Goal: Task Accomplishment & Management: Manage account settings

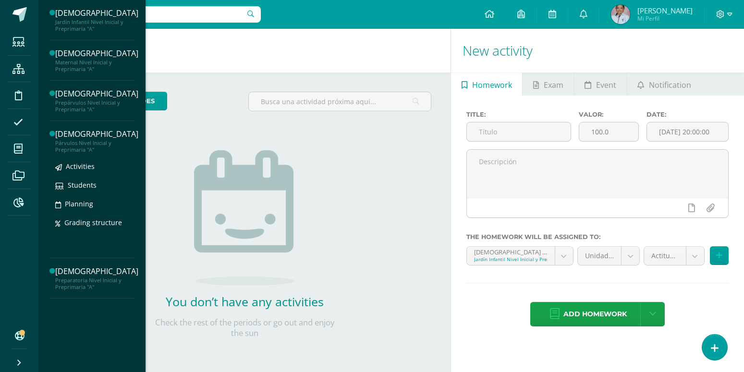
click at [69, 145] on div "Párvulos Nivel Inicial y Preprimaria "A"" at bounding box center [96, 146] width 83 height 13
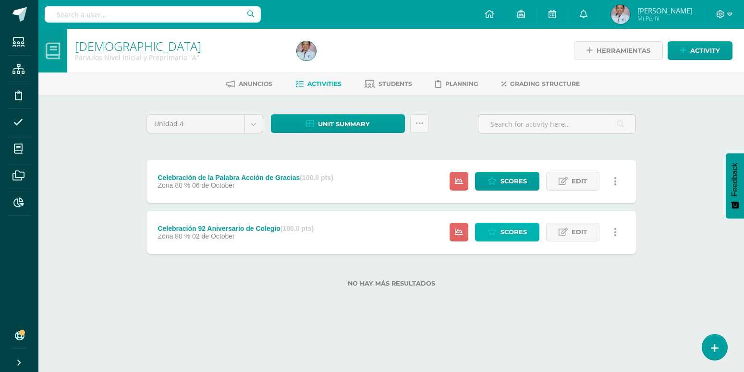
click at [494, 228] on icon at bounding box center [492, 232] width 9 height 8
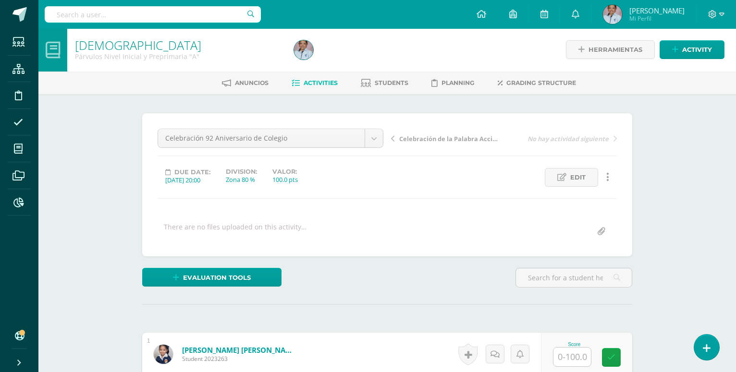
scroll to position [1, 0]
click at [570, 347] on input "text" at bounding box center [571, 356] width 37 height 19
type input "100"
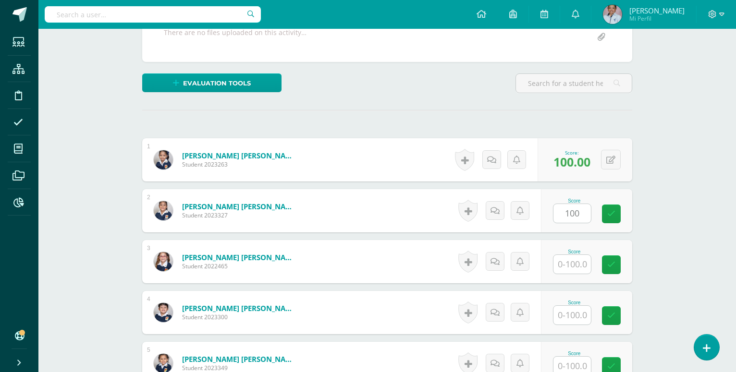
type input "100"
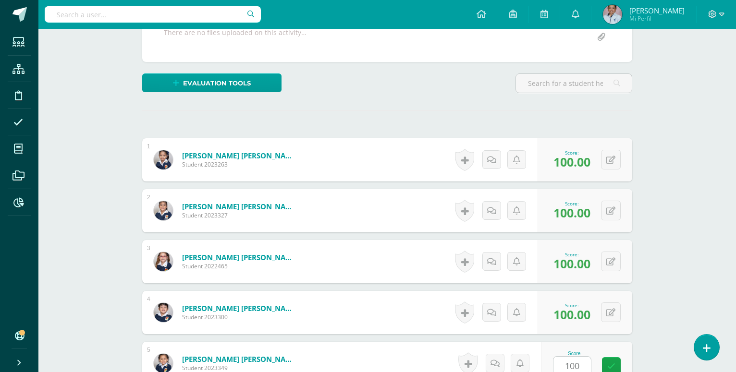
type input "100"
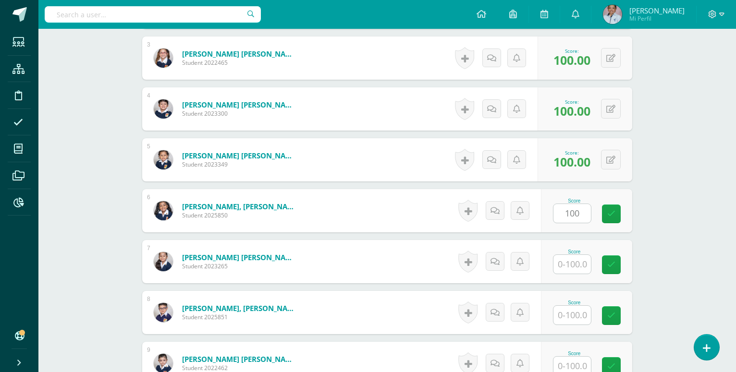
type input "100"
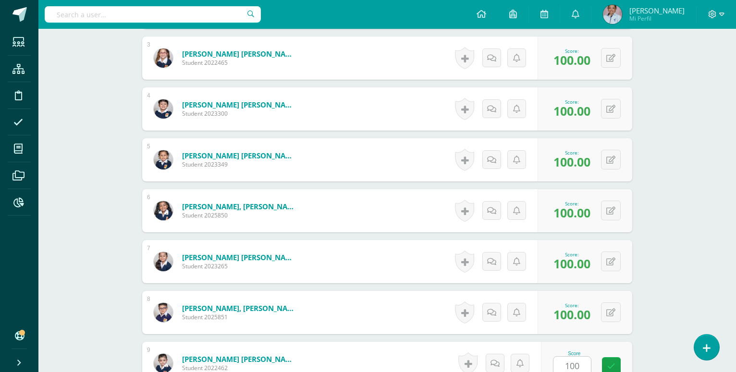
type input "100"
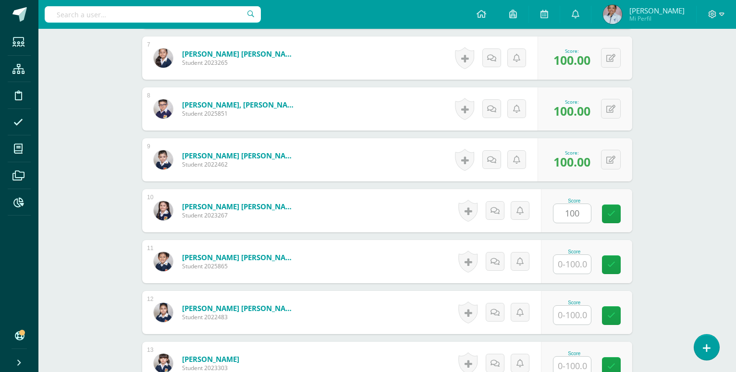
type input "100"
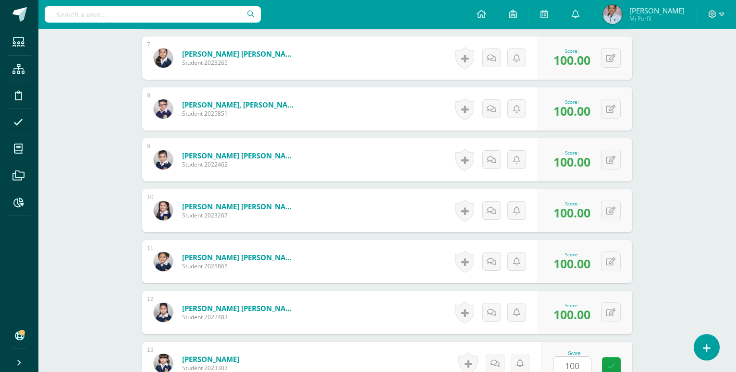
type input "100"
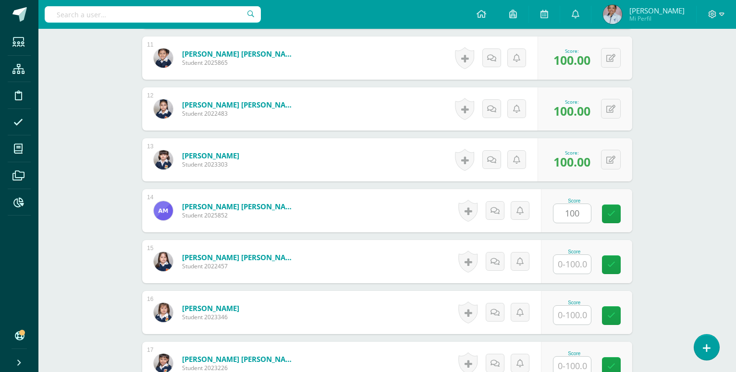
type input "100"
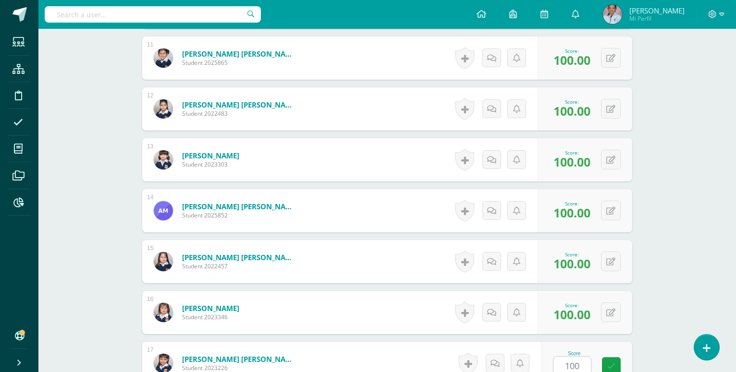
type input "100"
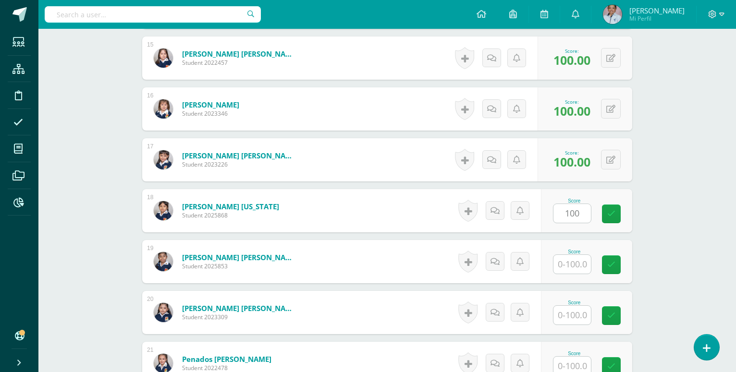
type input "100"
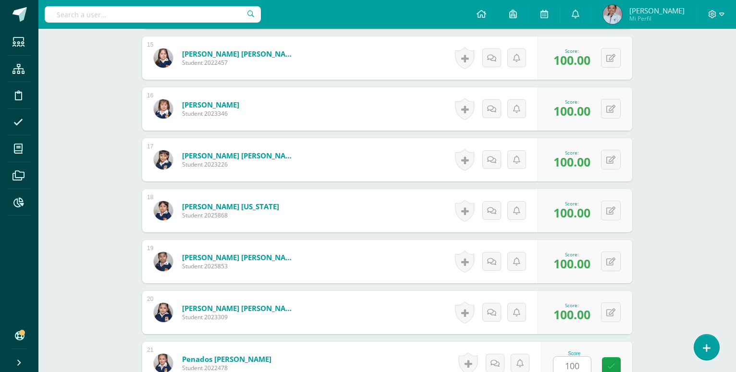
type input "100"
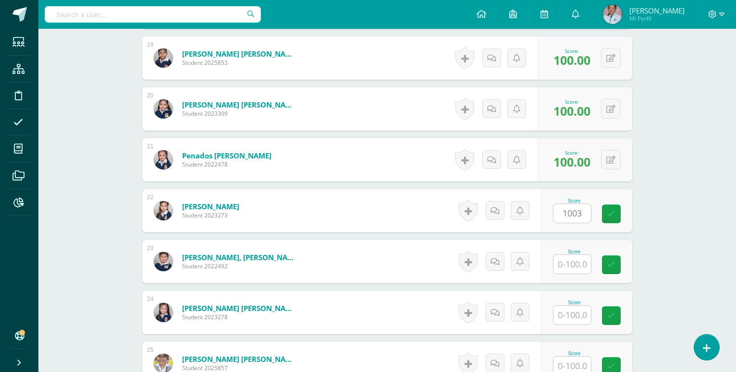
type input "0"
type input "100"
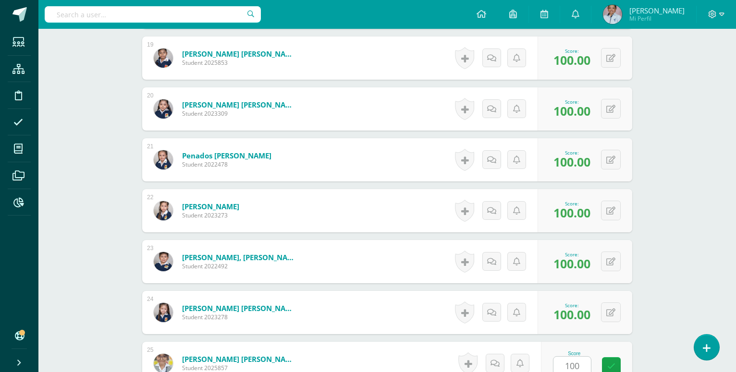
type input "100"
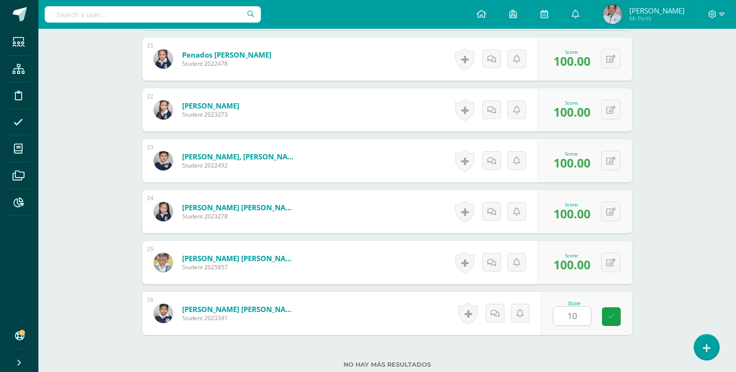
type input "100"
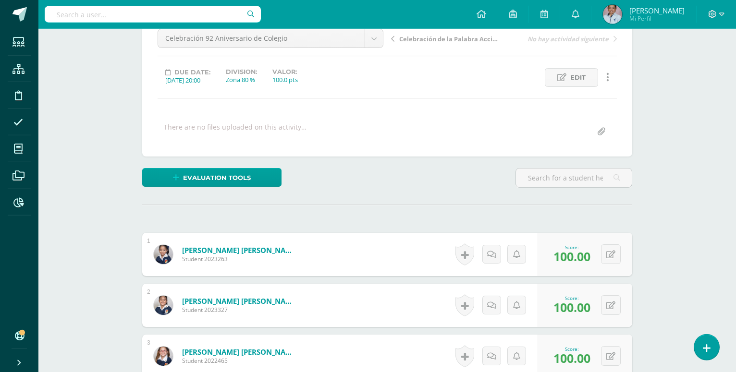
scroll to position [0, 0]
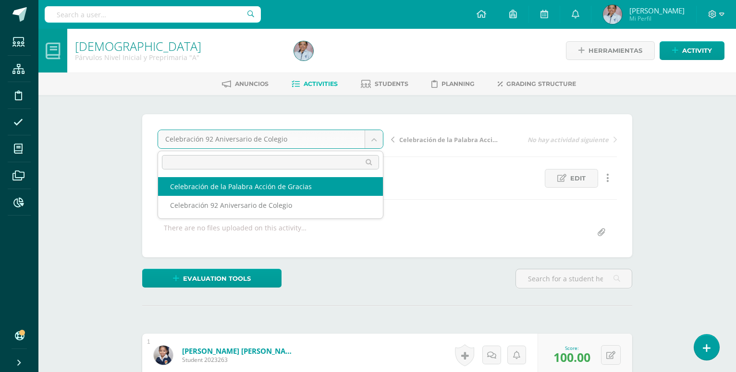
select select "/dashboard/teacher/grade-activity/129707/"
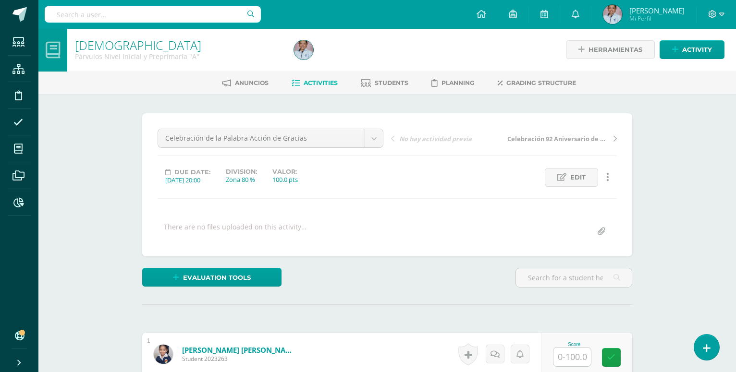
scroll to position [1, 0]
click at [573, 347] on input "text" at bounding box center [571, 356] width 37 height 19
type input "100"
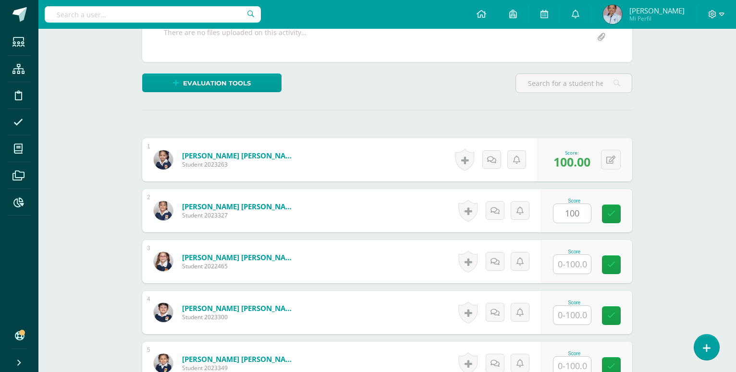
type input "100"
click at [611, 207] on icon at bounding box center [610, 211] width 9 height 8
type input "90"
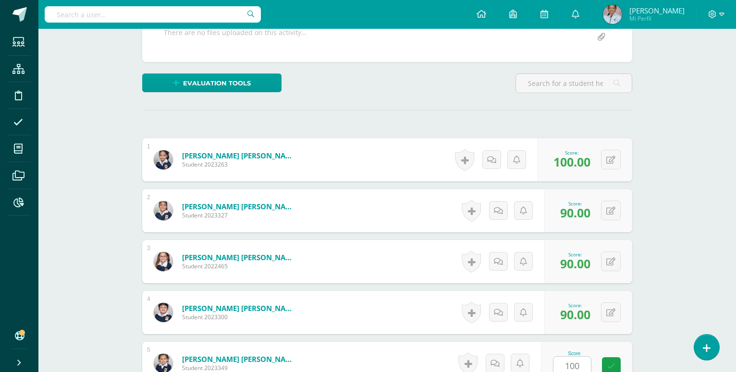
type input "100"
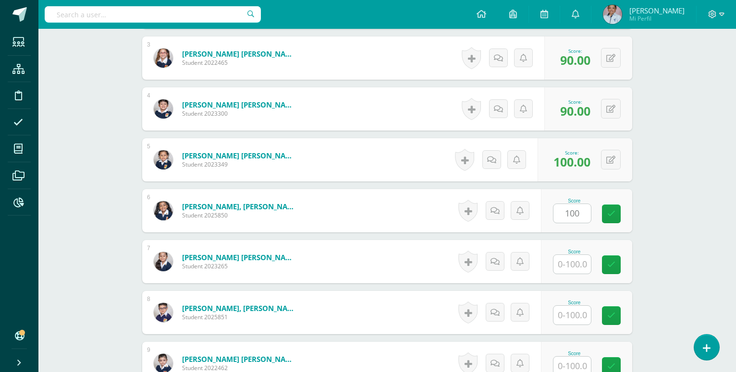
type input "100"
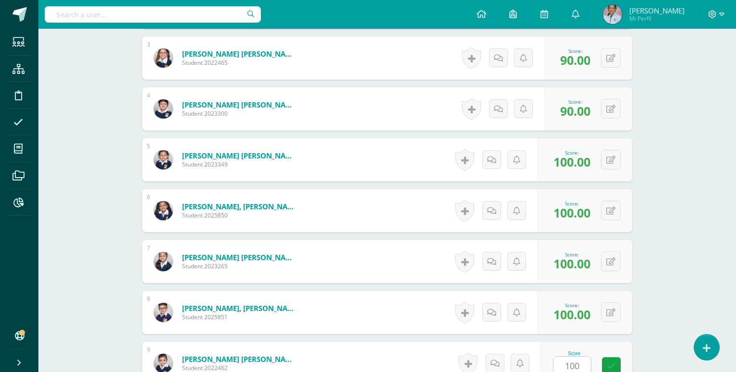
type input "100"
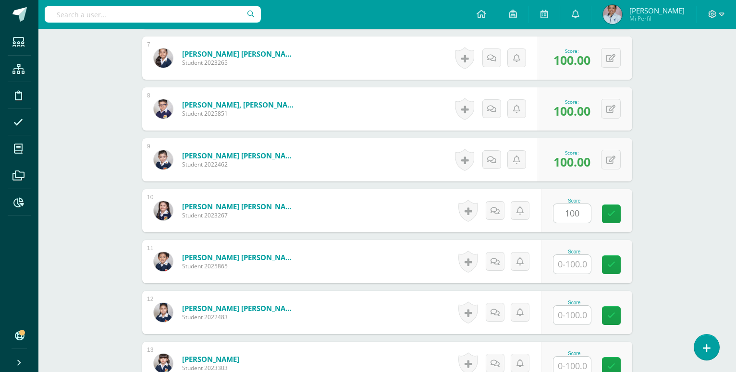
type input "100"
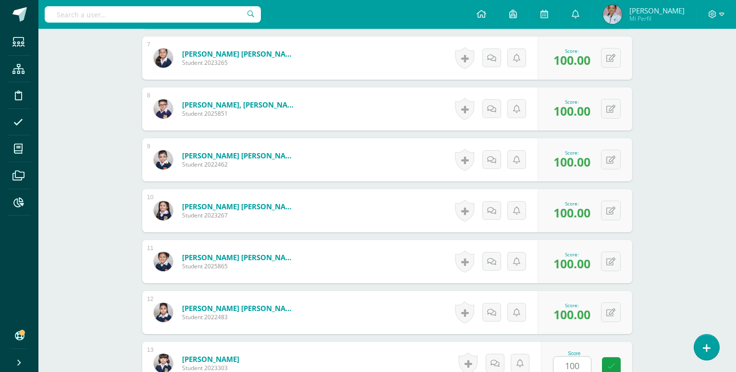
type input "100"
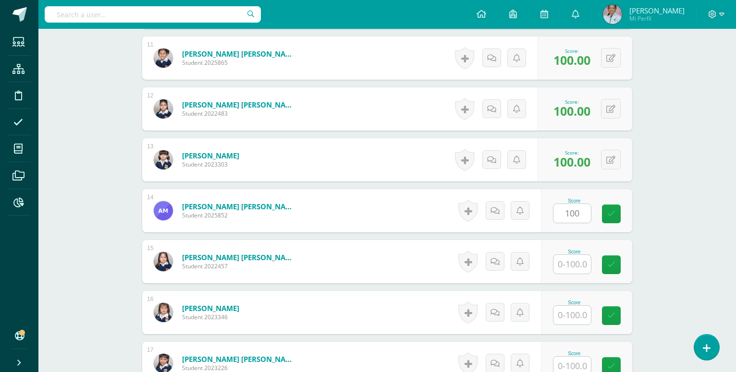
type input "100"
type input "90"
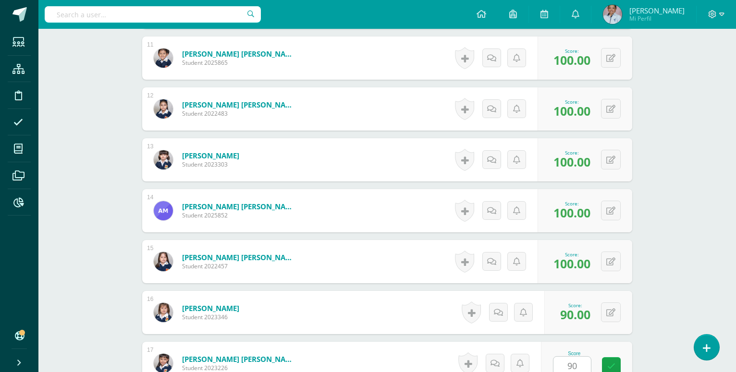
type input "90"
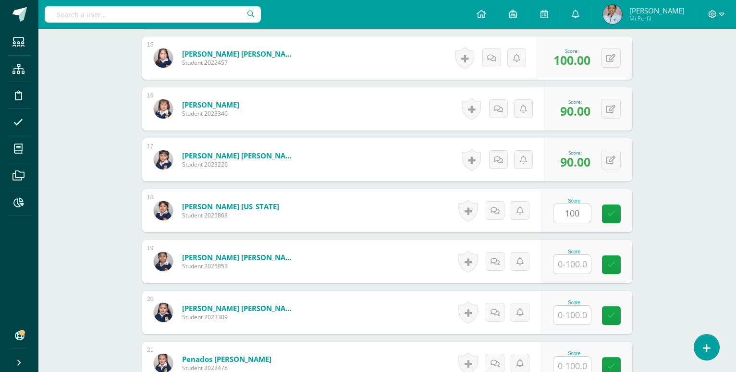
type input "100"
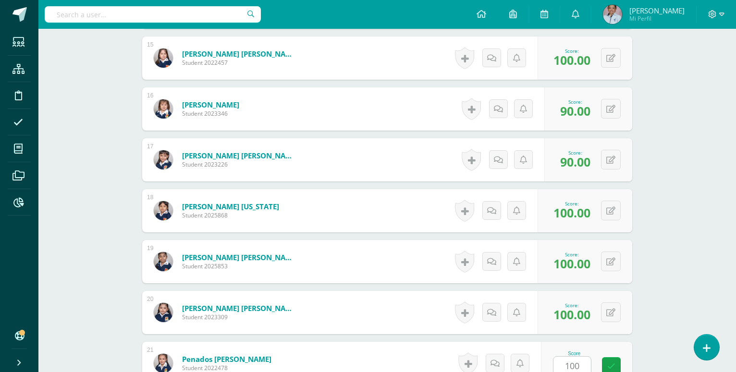
type input "100"
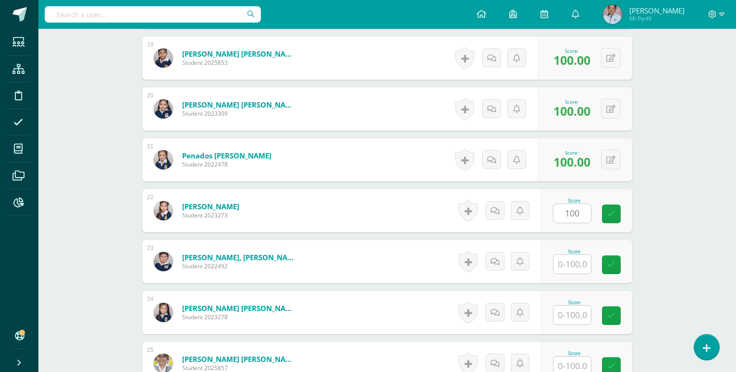
type input "100"
type input "90"
type input "100"
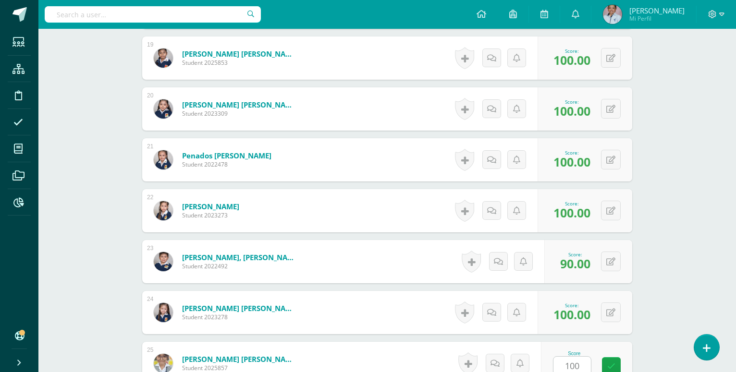
type input "100"
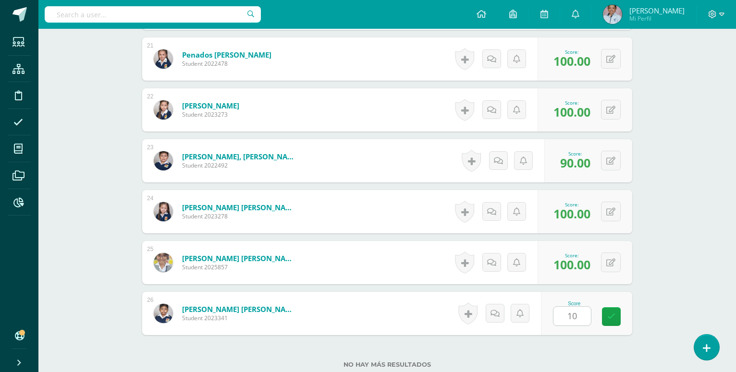
type input "100"
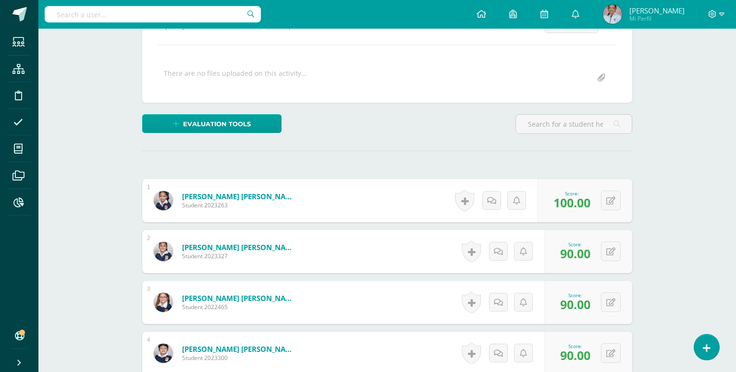
scroll to position [0, 0]
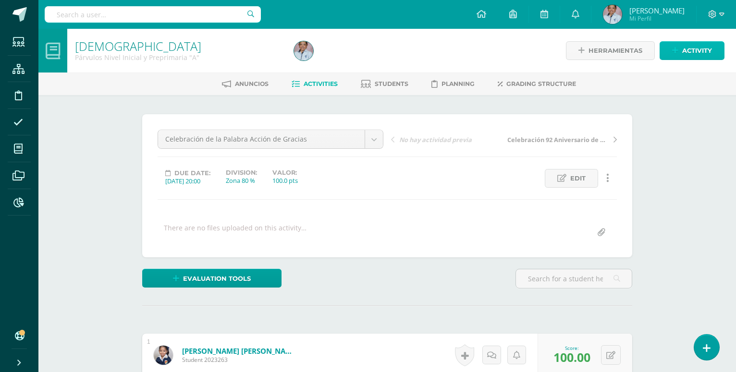
click at [686, 53] on span "Activity" at bounding box center [697, 51] width 30 height 18
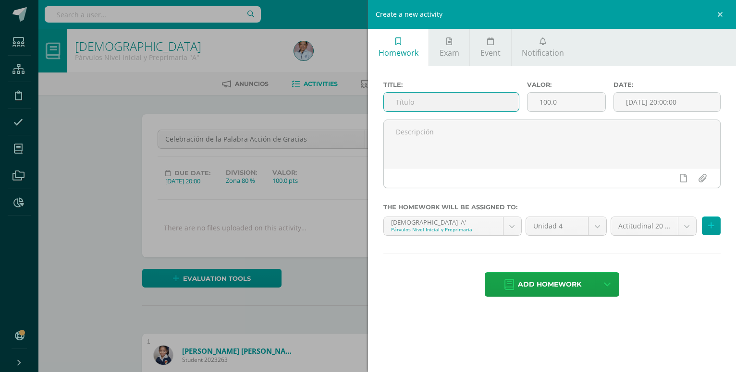
click at [397, 104] on input "text" at bounding box center [451, 102] width 135 height 19
type input "Aprendo de [DEMOGRAPHIC_DATA][PERSON_NAME] al prójimo"
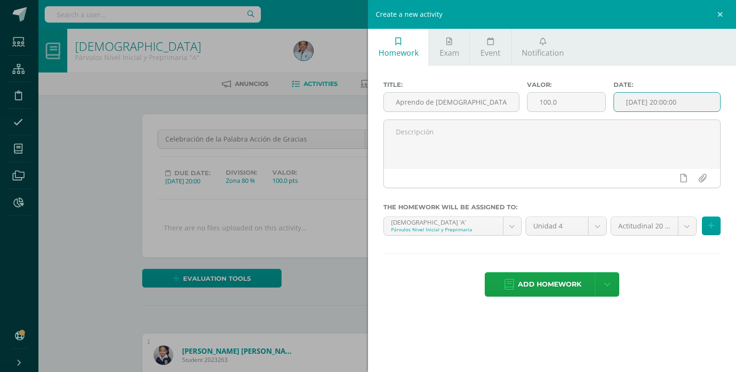
click at [658, 103] on input "[DATE] 20:00:00" at bounding box center [667, 102] width 106 height 19
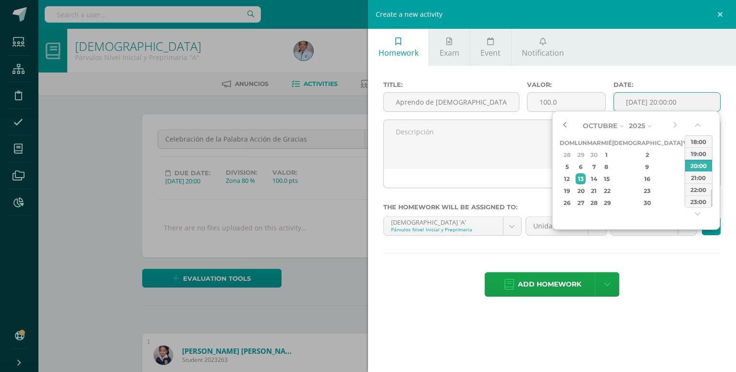
click at [566, 125] on button "button" at bounding box center [565, 126] width 10 height 14
click at [586, 167] on div "8" at bounding box center [581, 166] width 10 height 11
type input "2025-09-08 20:00"
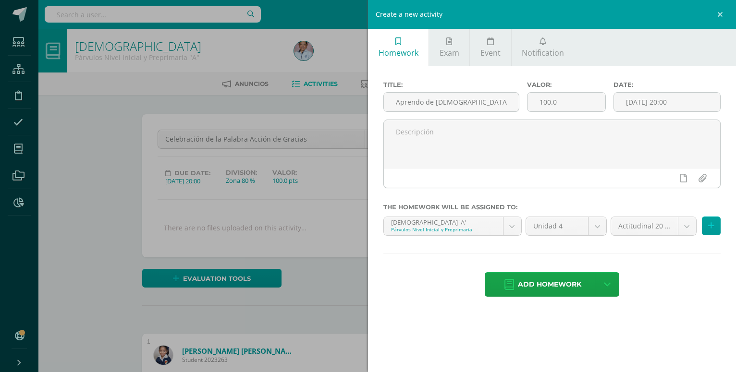
click at [649, 323] on div "Homework Exam Event Notification Title: Aprendo de Jesús a amar al prójimo Valo…" at bounding box center [552, 186] width 368 height 372
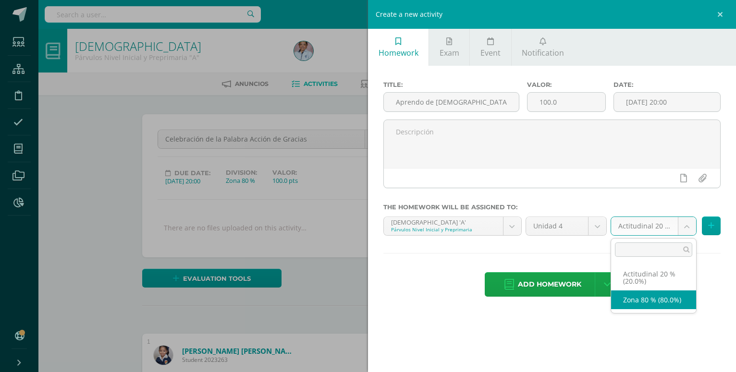
select select "129701"
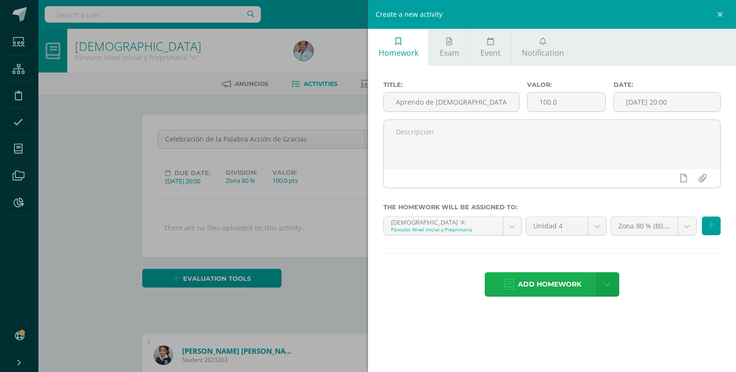
click at [552, 280] on span "Add homework" at bounding box center [549, 285] width 63 height 24
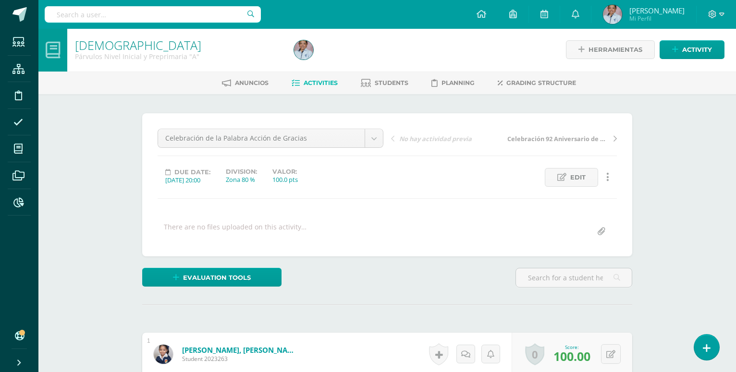
scroll to position [1, 0]
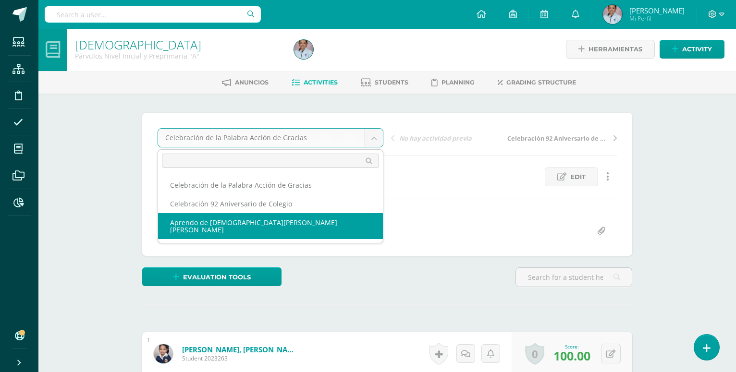
select select "/dashboard/teacher/grade-activity/130727/"
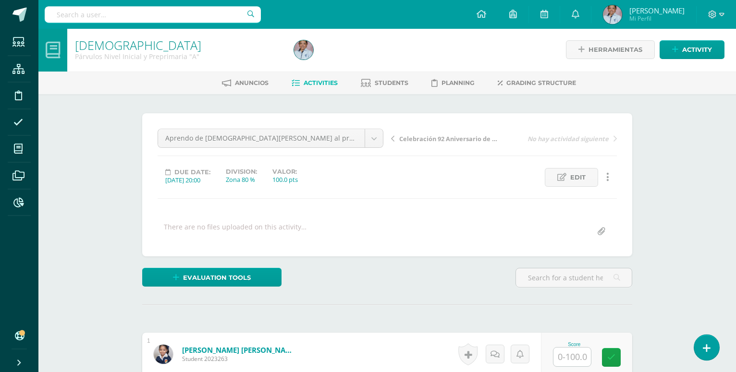
scroll to position [1, 0]
click at [569, 347] on input "text" at bounding box center [571, 356] width 37 height 19
type input "100"
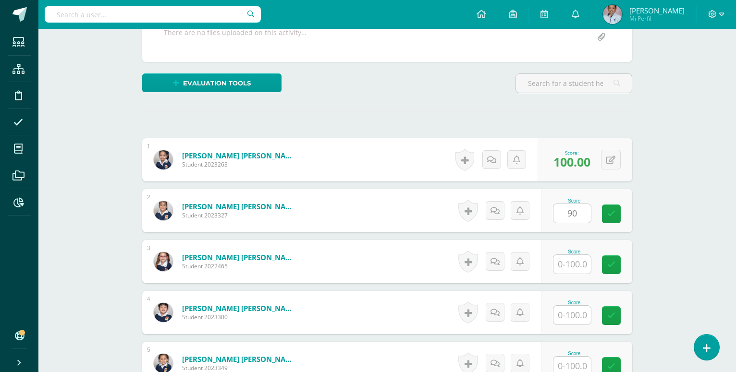
type input "90"
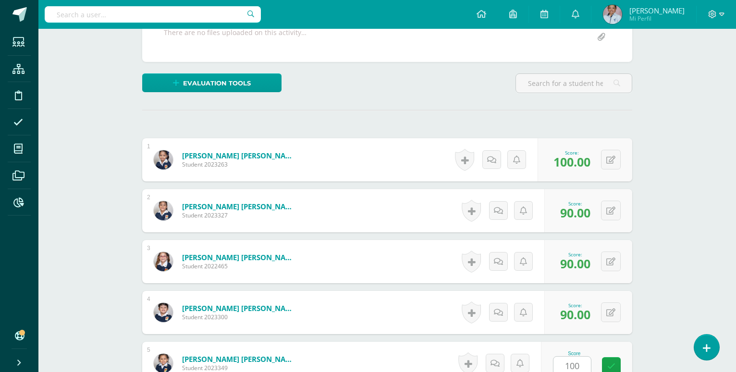
type input "100"
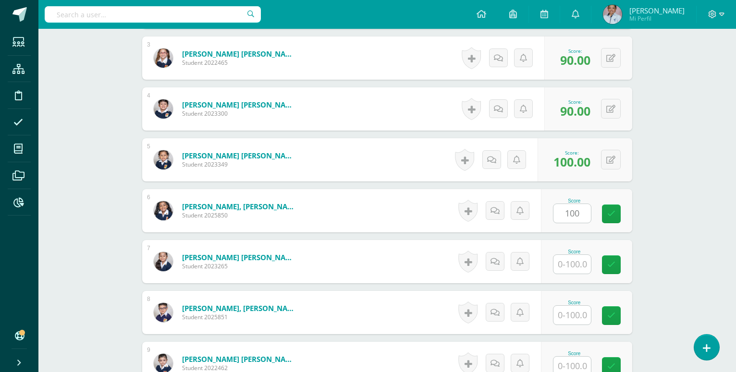
type input "100"
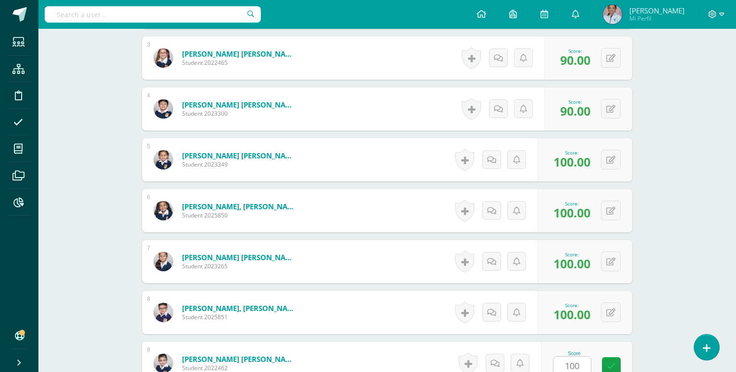
type input "100"
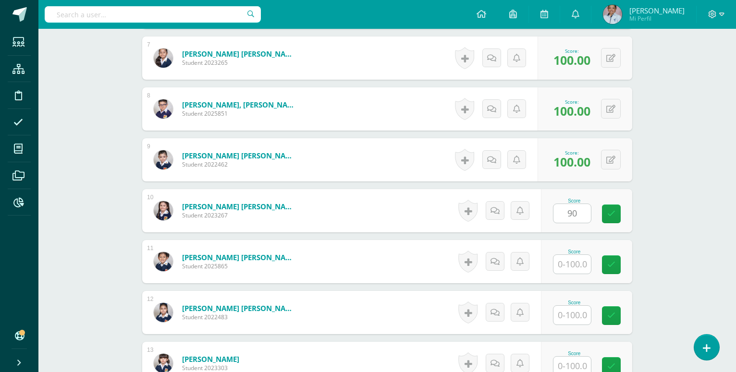
type input "90"
type input "100"
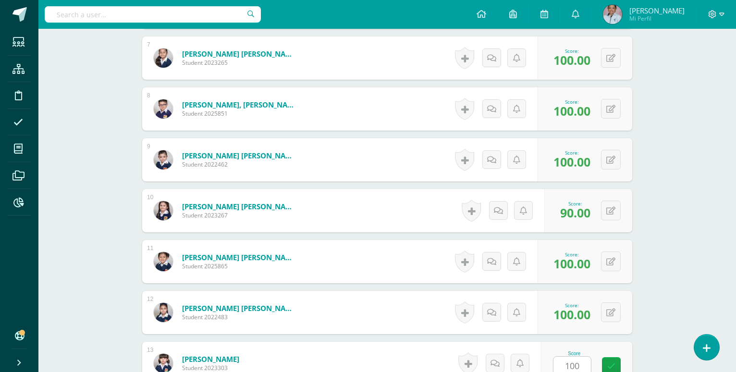
type input "100"
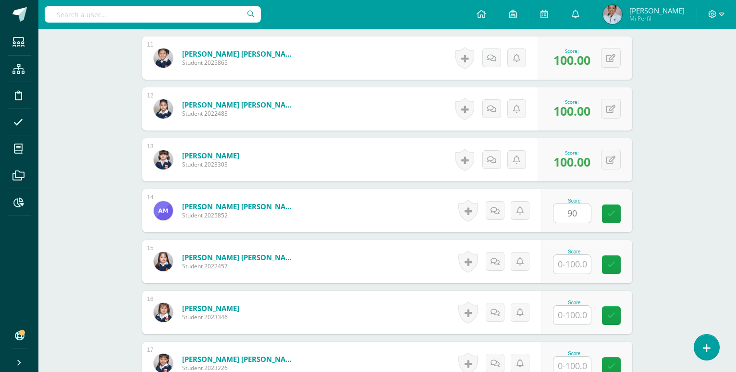
type input "90"
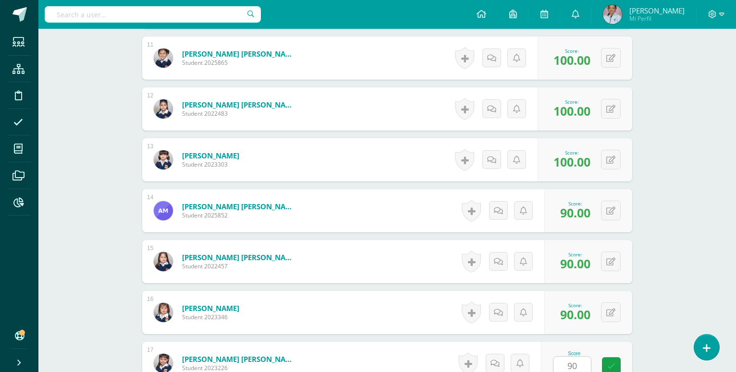
type input "90"
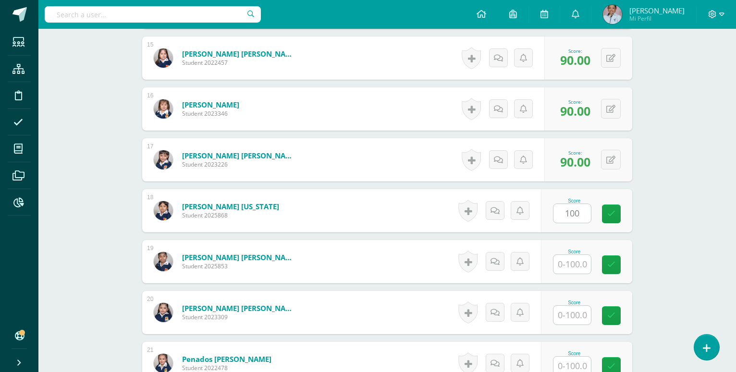
type input "100"
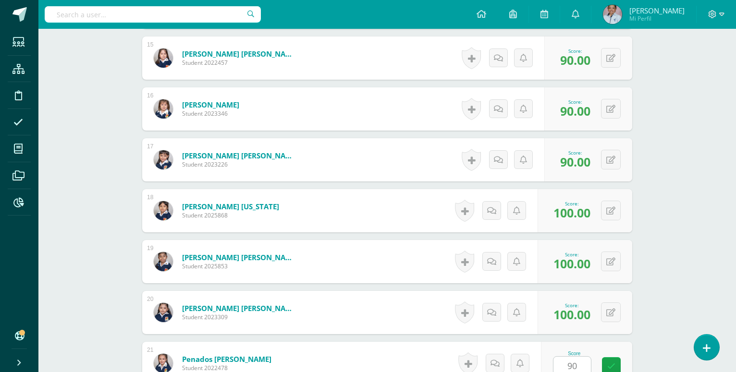
type input "90"
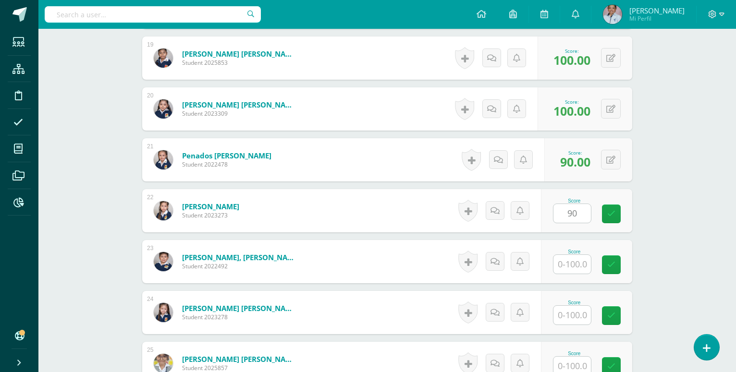
type input "90"
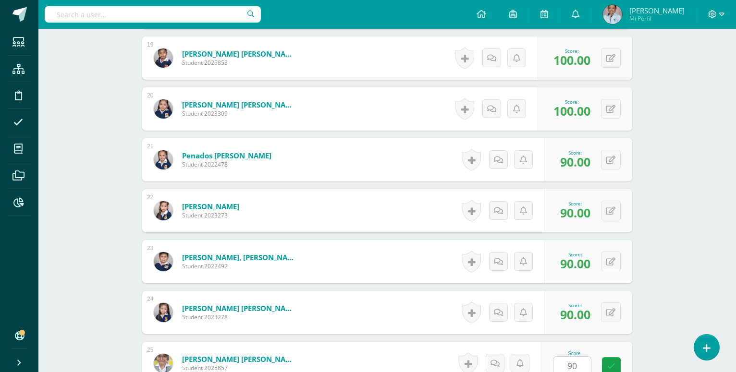
type input "90"
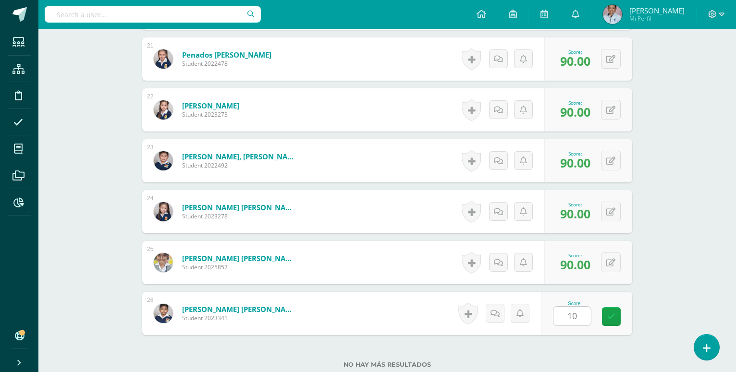
type input "100"
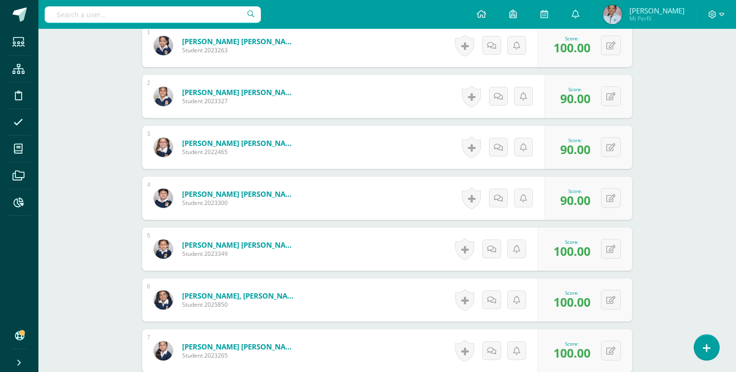
scroll to position [0, 0]
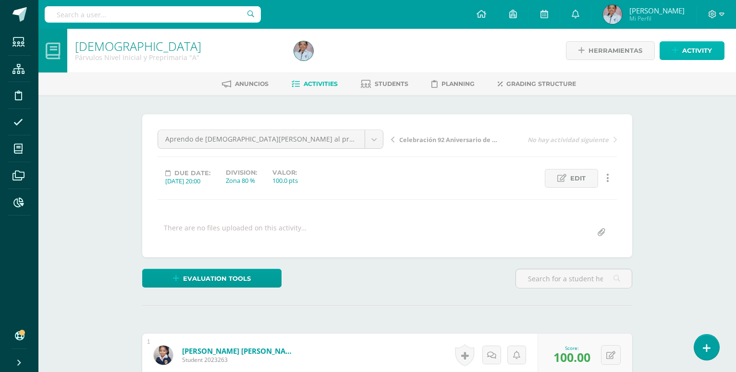
click at [708, 46] on span "Activity" at bounding box center [697, 51] width 30 height 18
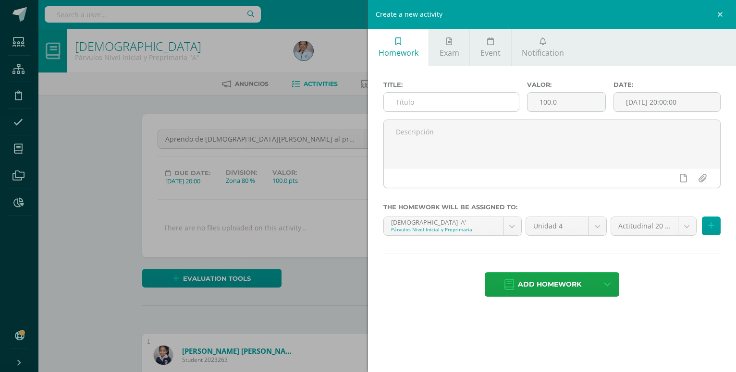
click at [406, 102] on input "text" at bounding box center [451, 102] width 135 height 19
type input "Mamá [PERSON_NAME] me ama y cuida siempre"
click at [667, 102] on input "[DATE] 20:00:00" at bounding box center [667, 102] width 106 height 19
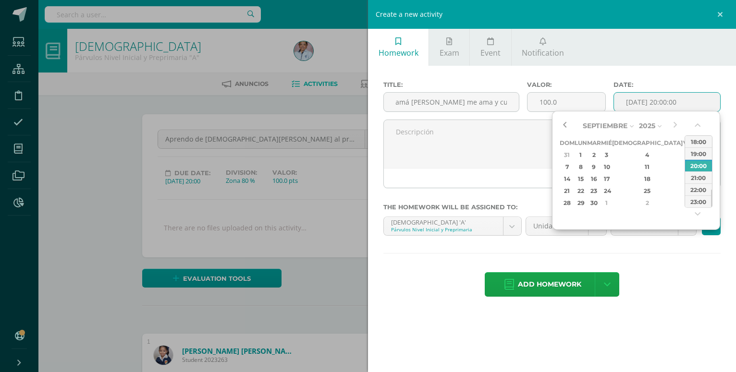
click at [566, 127] on button "button" at bounding box center [565, 126] width 10 height 14
click at [638, 202] on div "28" at bounding box center [647, 202] width 57 height 11
type input "2025-08-28 20:00"
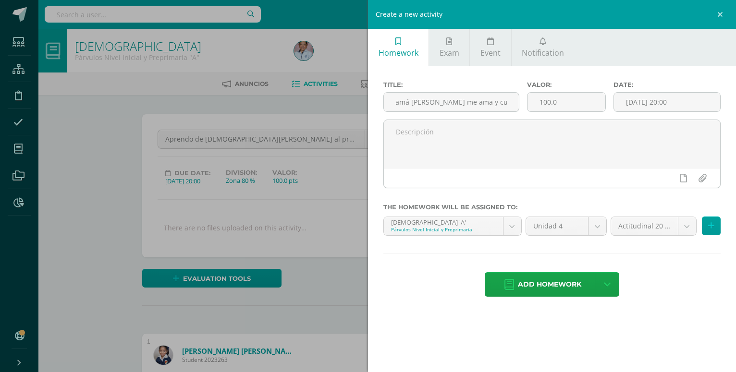
click at [656, 285] on div "Add homework Agregar tarea y ocultar" at bounding box center [551, 285] width 337 height 26
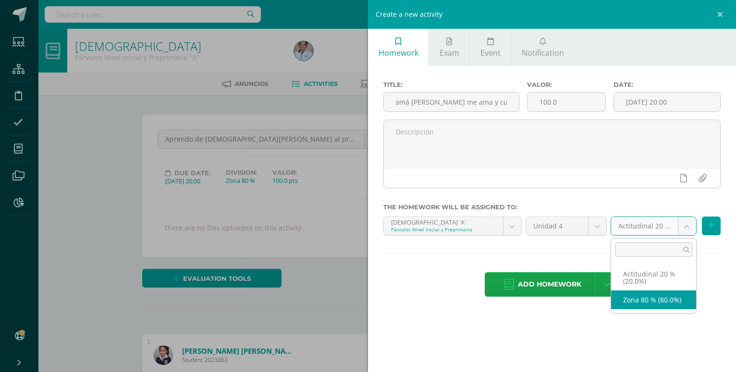
select select "129701"
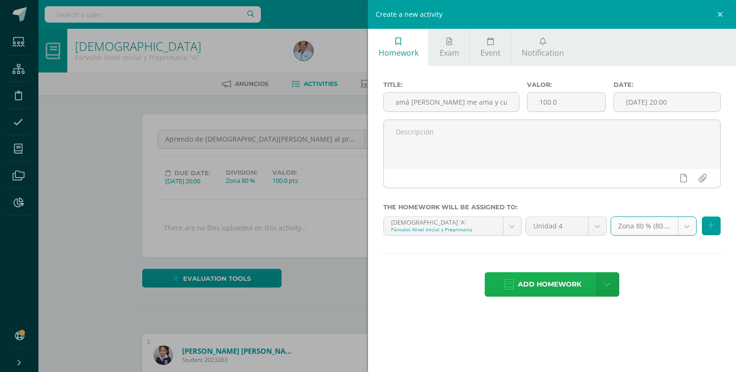
click at [543, 273] on span "Add homework" at bounding box center [549, 285] width 63 height 24
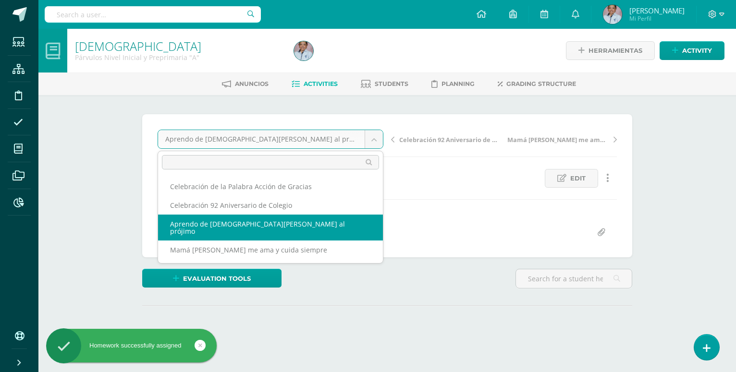
click at [375, 143] on body "Homework successfully assigned Students Structure Discipline Attendance My cour…" at bounding box center [368, 190] width 736 height 381
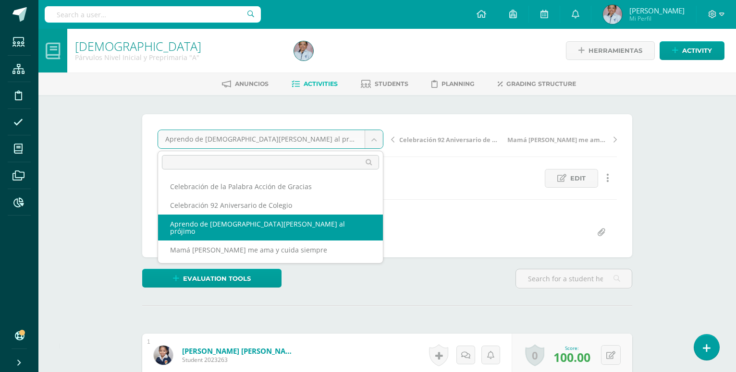
scroll to position [0, 0]
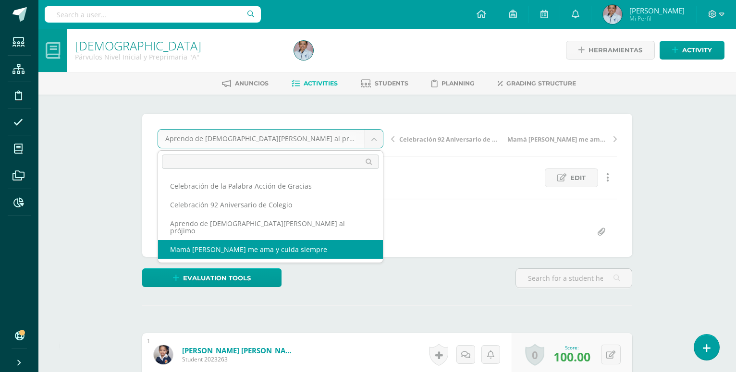
select select "/dashboard/teacher/grade-activity/130742/"
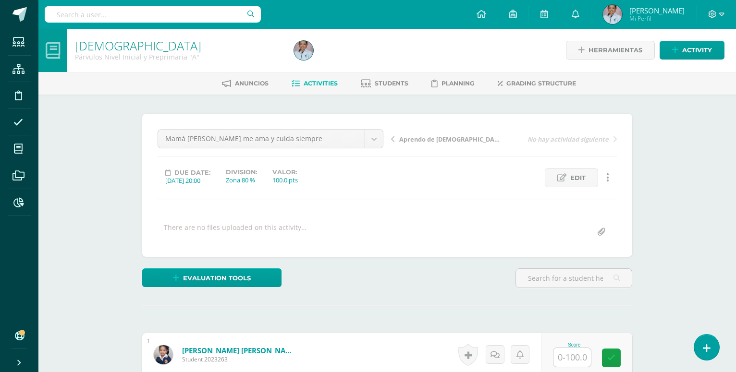
scroll to position [1, 0]
click at [567, 348] on input "text" at bounding box center [571, 357] width 37 height 19
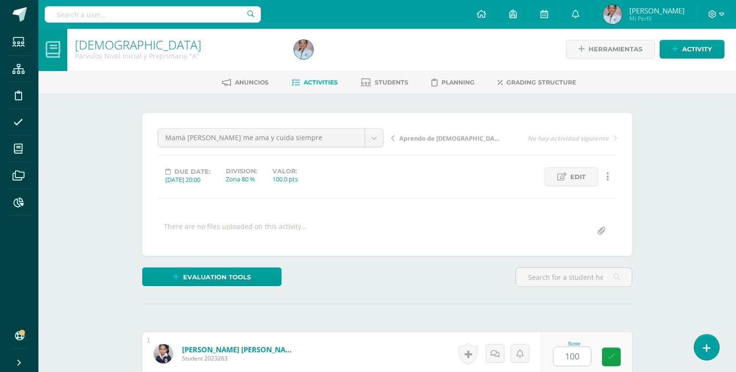
type input "100"
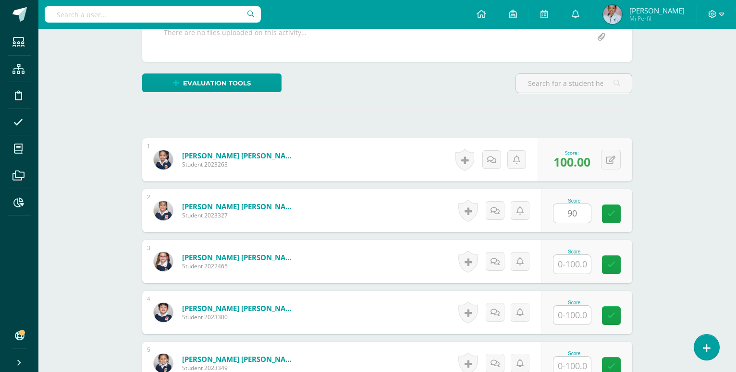
type input "90"
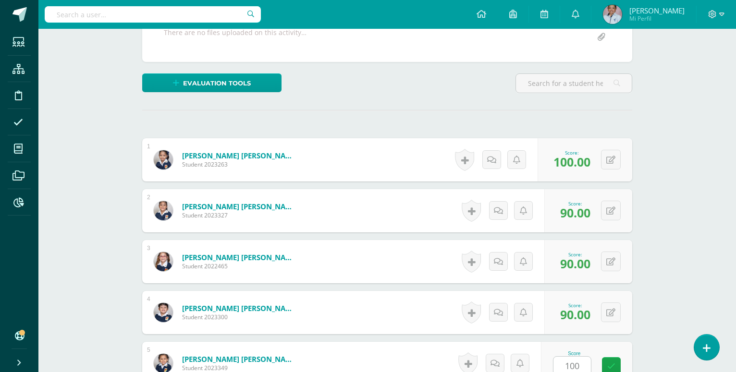
type input "100"
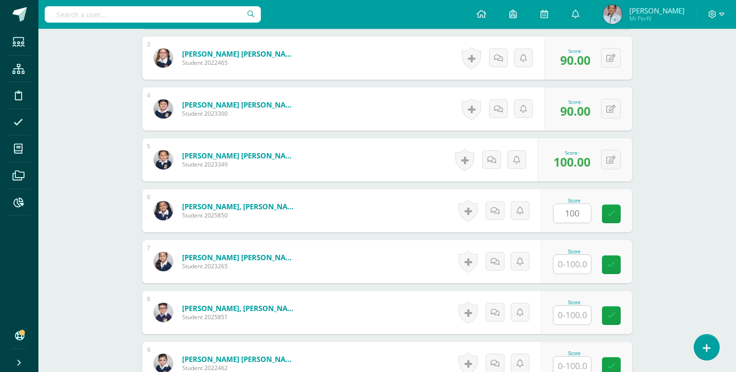
type input "100"
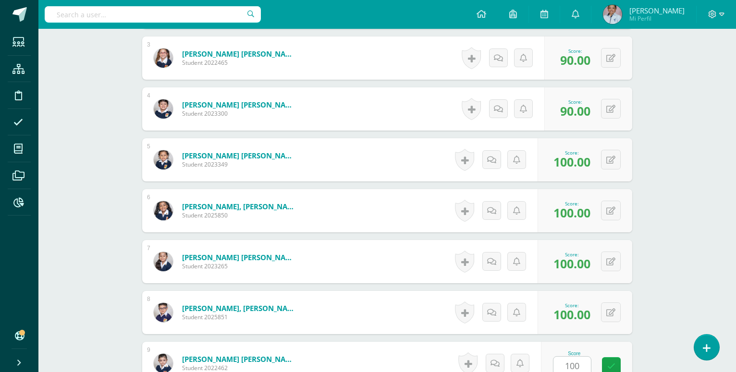
type input "100"
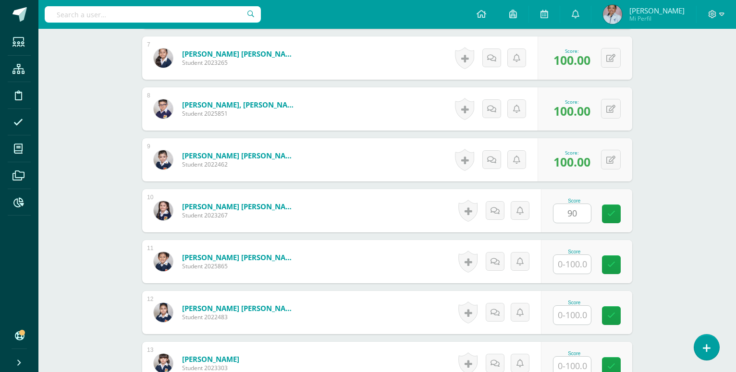
type input "90"
type input "100"
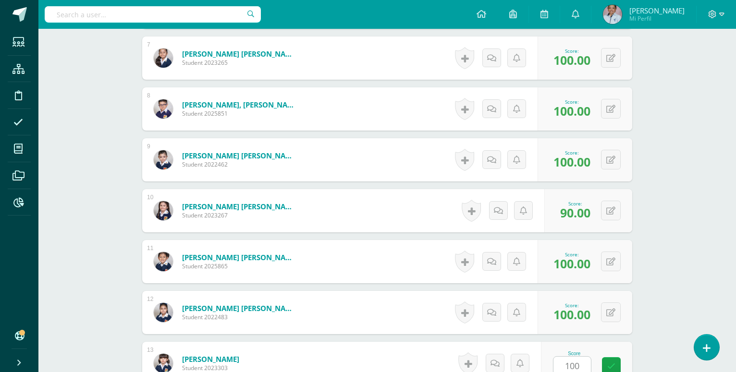
type input "100"
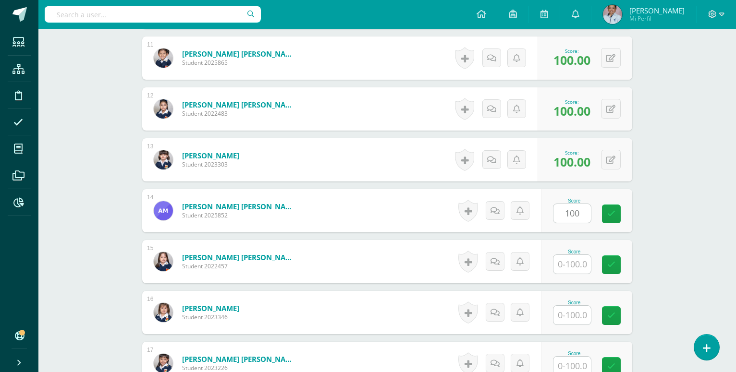
type input "100"
type input "90"
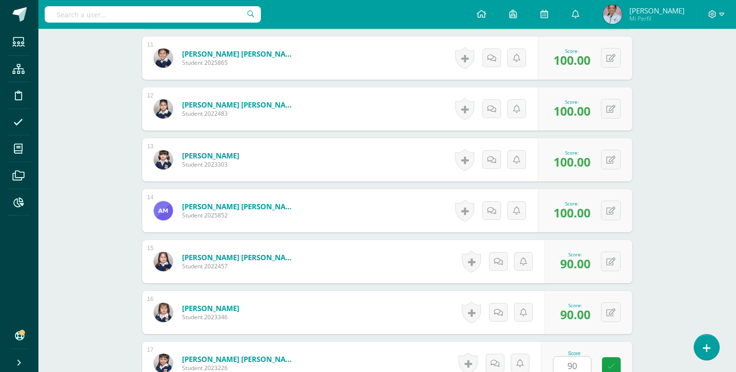
type input "90"
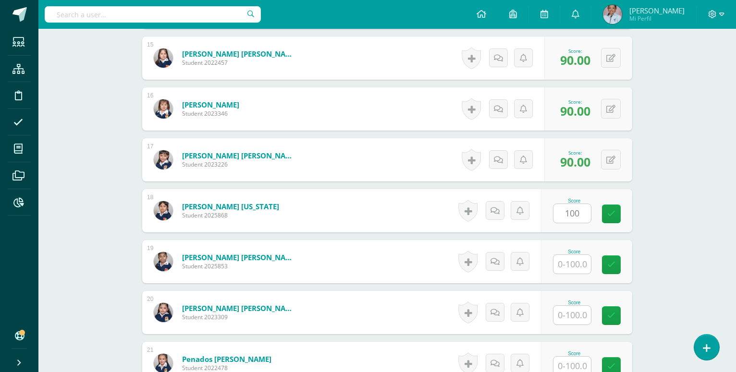
type input "100"
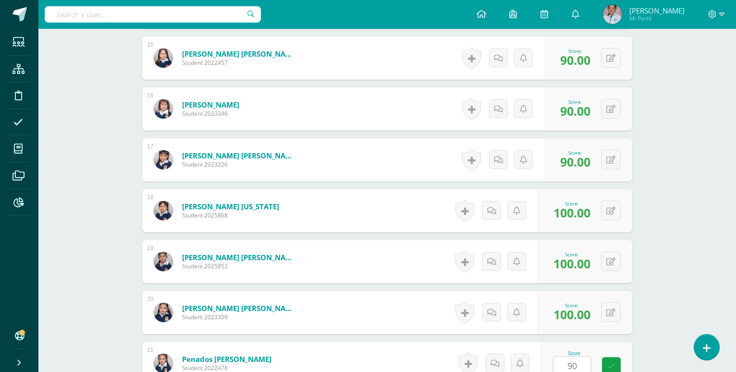
type input "90"
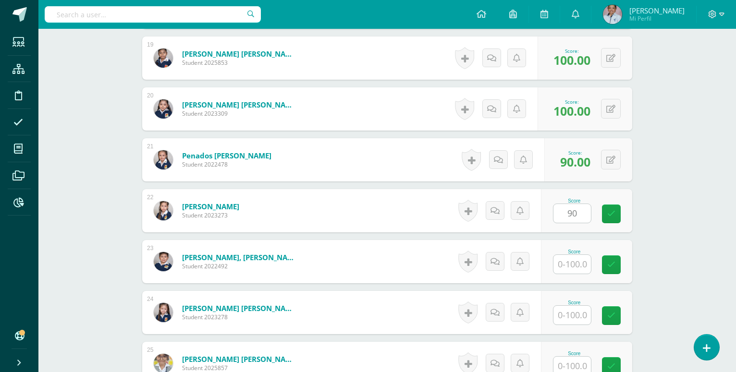
type input "90"
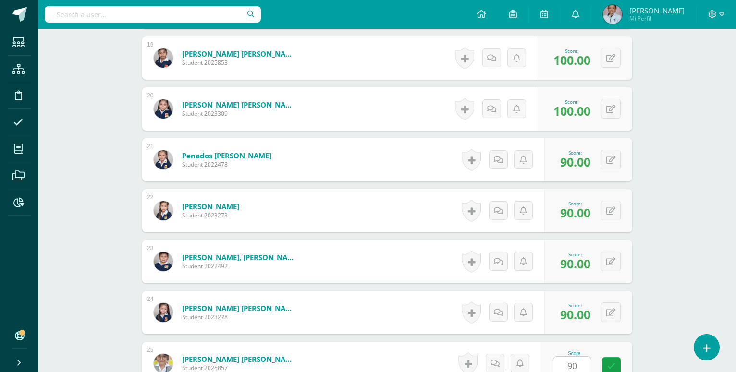
type input "90"
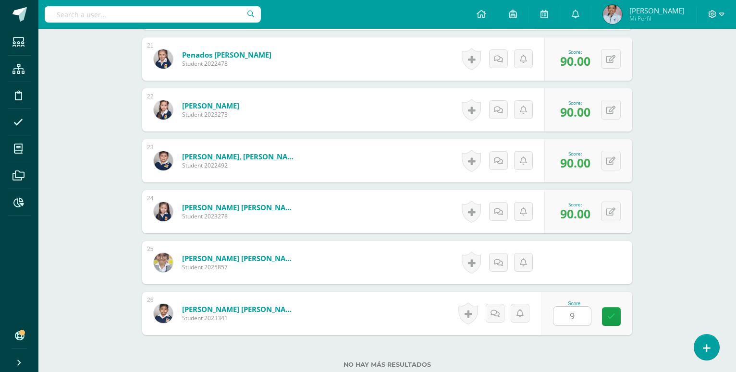
type input "90"
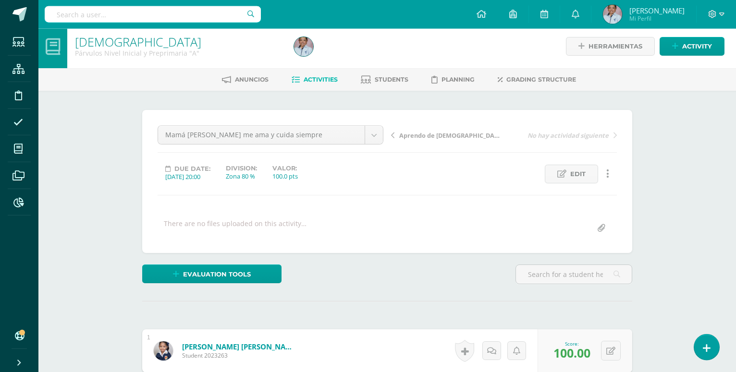
scroll to position [0, 0]
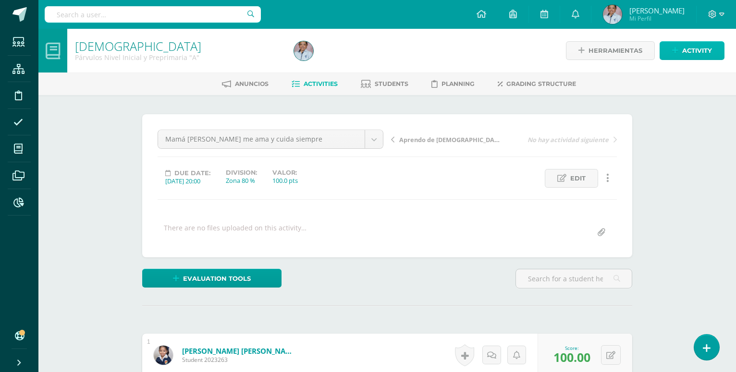
click at [687, 51] on span "Activity" at bounding box center [697, 51] width 30 height 18
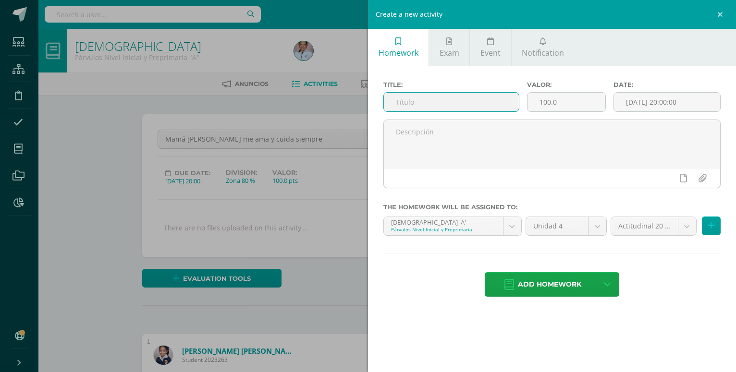
click at [400, 100] on input "text" at bounding box center [451, 102] width 135 height 19
type input "Mi bautizo me acerca a [DEMOGRAPHIC_DATA]"
click at [671, 101] on input "[DATE] 20:00:00" at bounding box center [667, 102] width 106 height 19
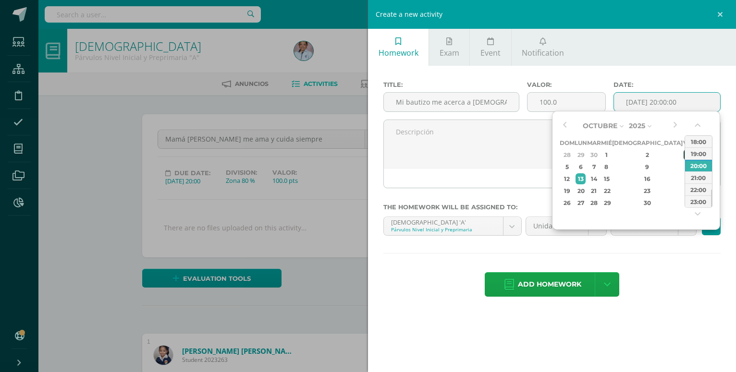
click at [684, 155] on div "3" at bounding box center [688, 154] width 9 height 11
type input "2025-10-03 20:00"
click at [642, 302] on div "Title: Mi bautizo me acerca a Papá Dios Valor: 100.0 Date: 2025-10-03 20:00 The…" at bounding box center [552, 190] width 368 height 248
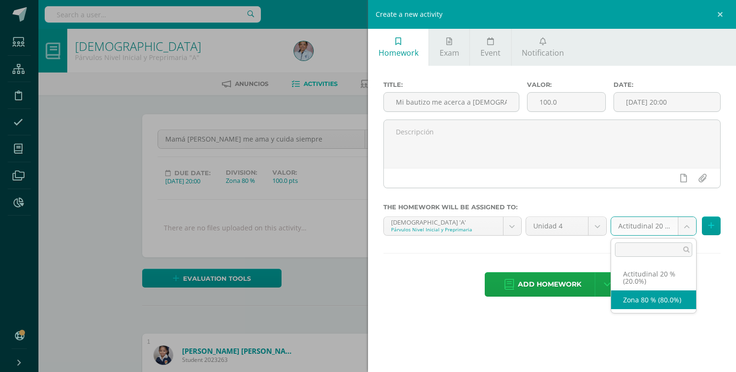
select select "129701"
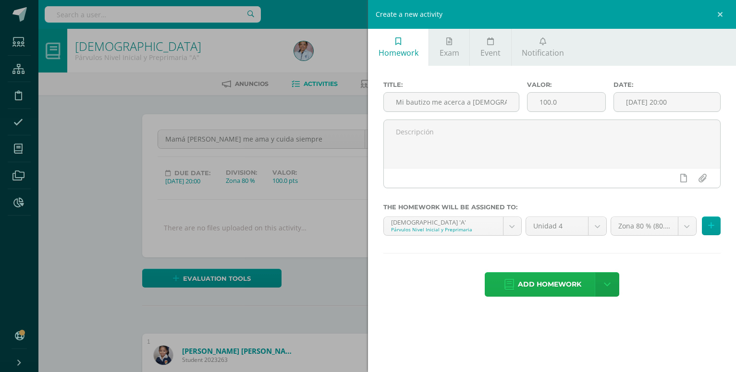
click at [551, 273] on span "Add homework" at bounding box center [549, 285] width 63 height 24
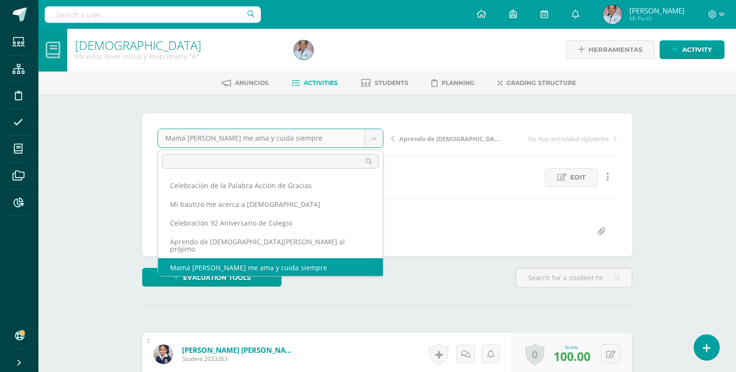
scroll to position [1, 0]
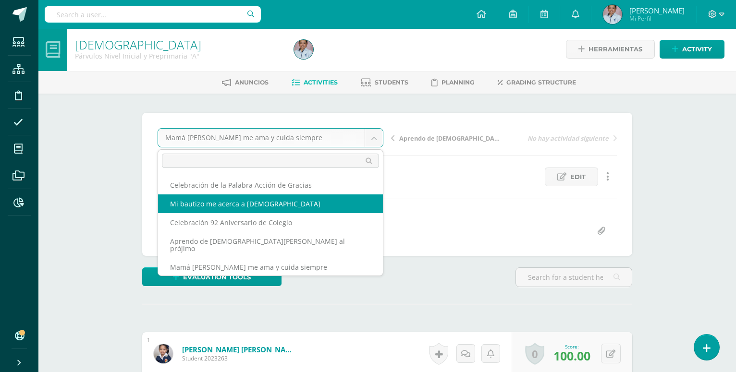
select select "/dashboard/teacher/grade-activity/130749/"
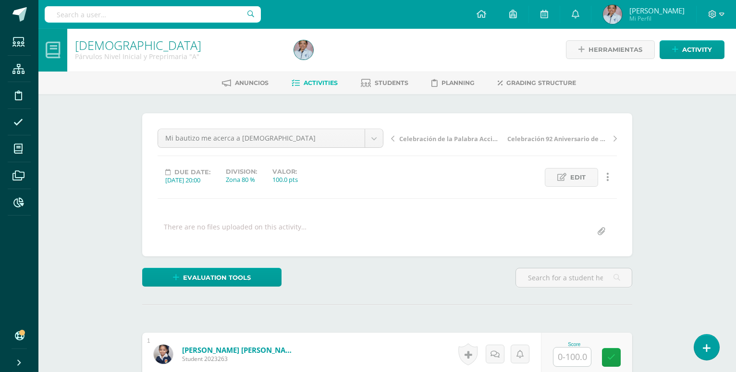
scroll to position [1, 0]
click at [573, 347] on input "text" at bounding box center [571, 356] width 37 height 19
type input "100"
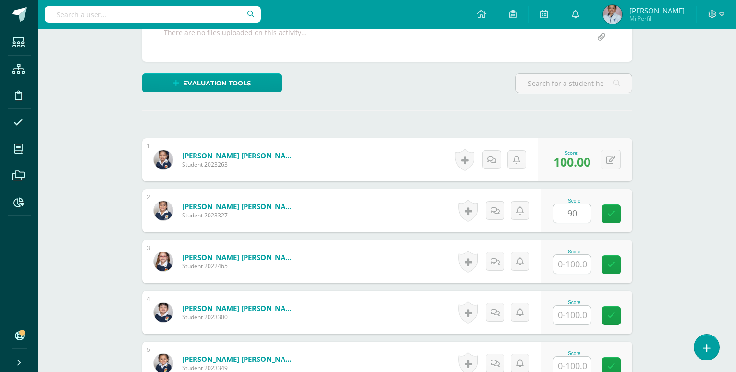
type input "90"
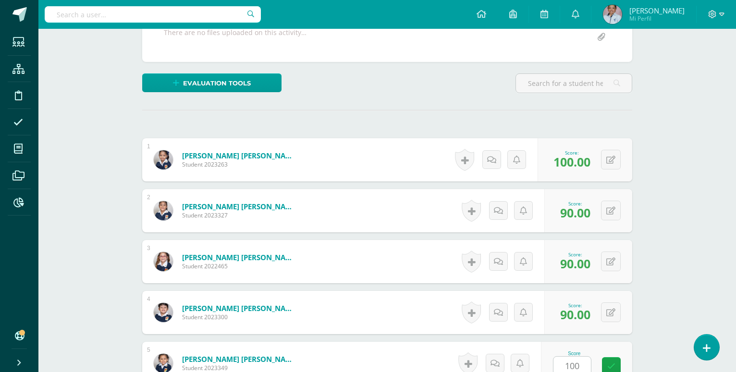
type input "100"
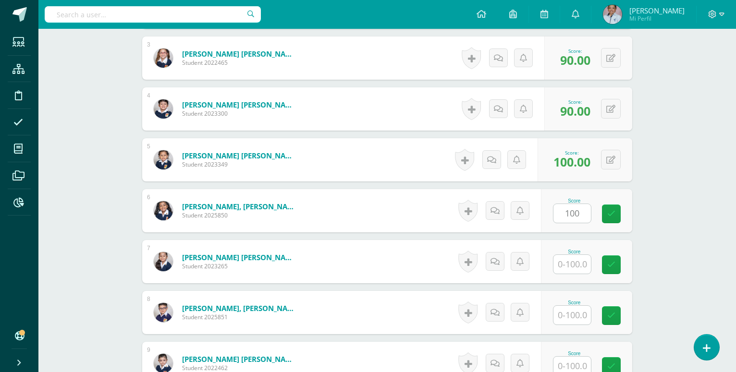
type input "100"
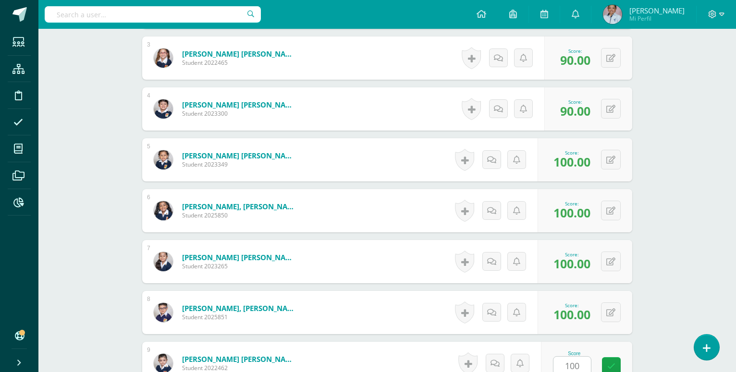
type input "100"
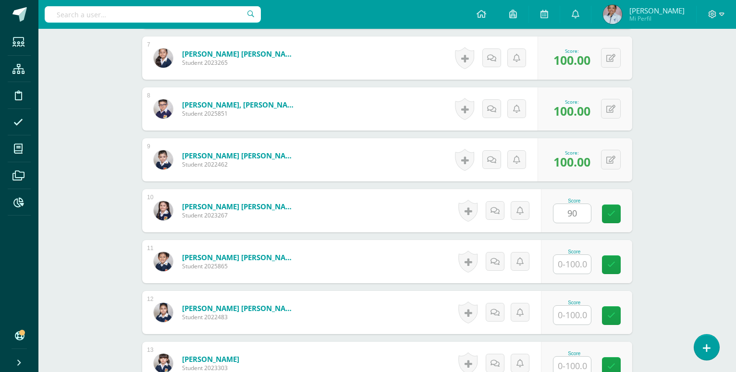
type input "90"
type input "100"
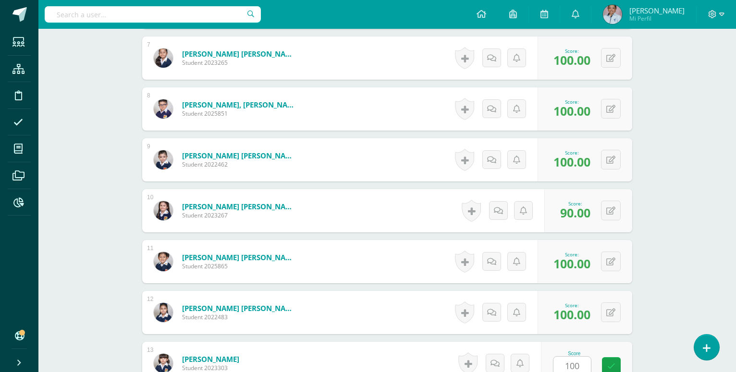
type input "100"
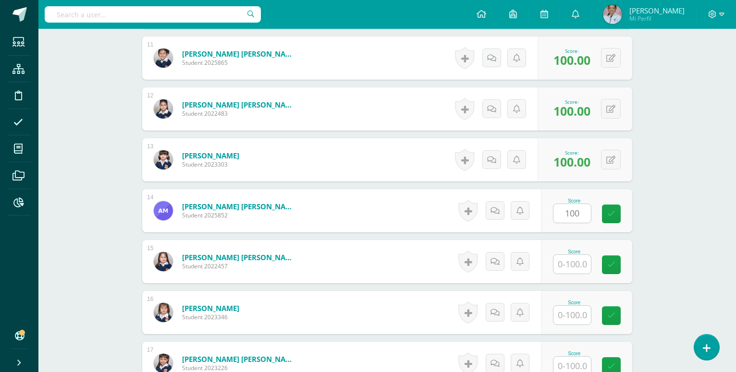
type input "100"
type input "90"
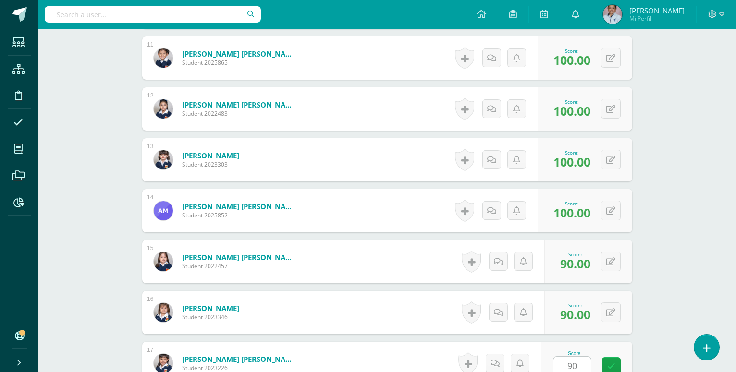
type input "90"
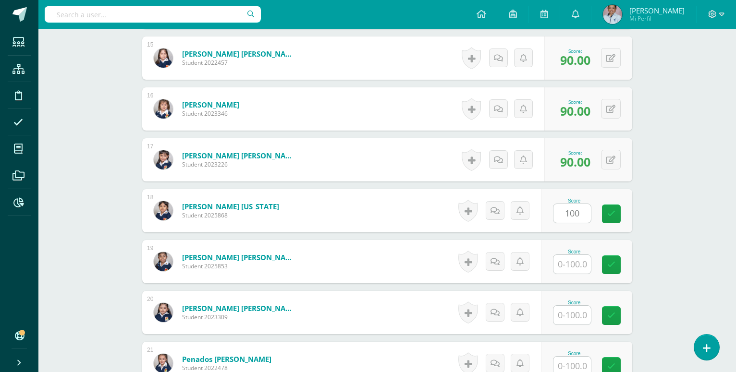
type input "100"
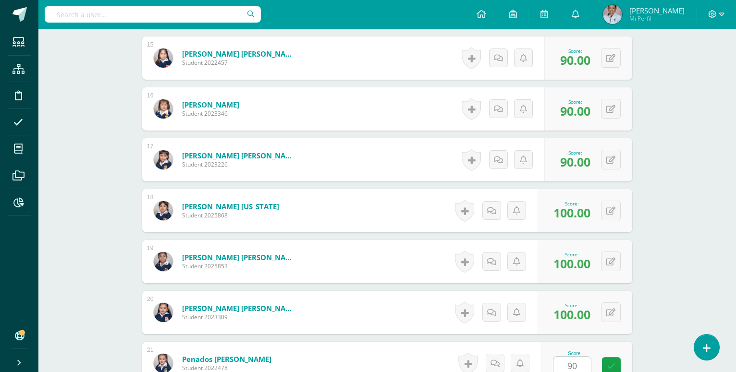
type input "90"
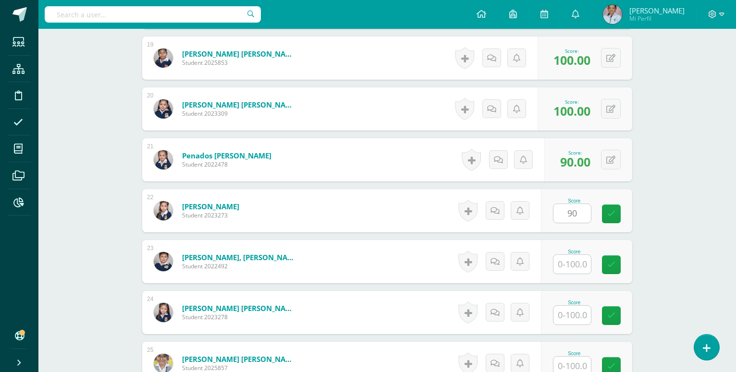
type input "90"
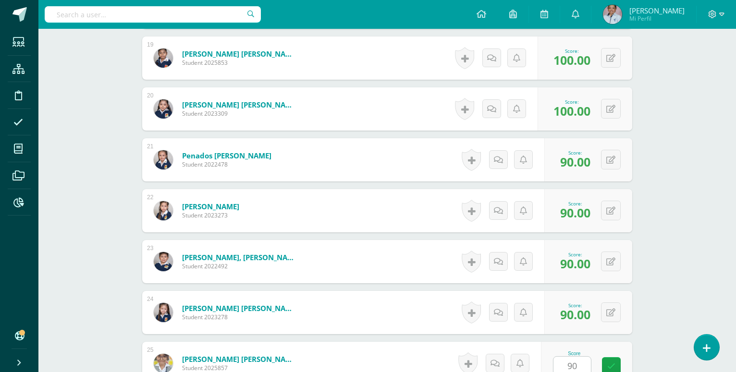
type input "90"
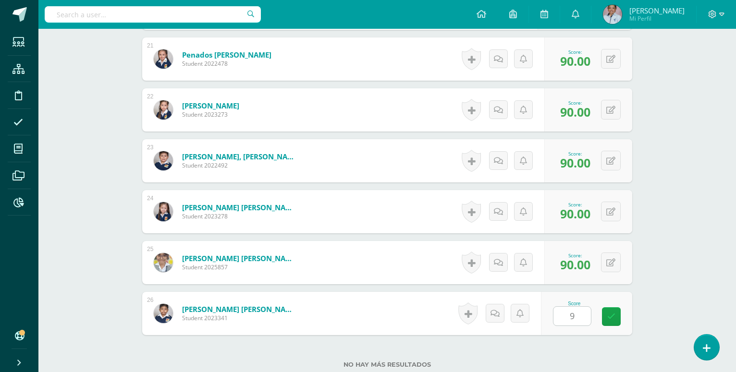
type input "90"
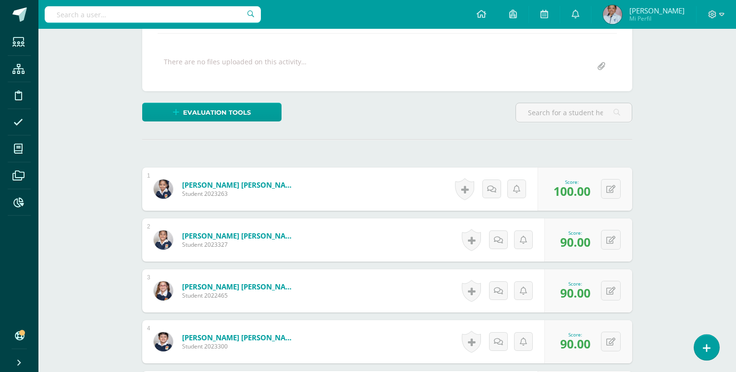
scroll to position [0, 0]
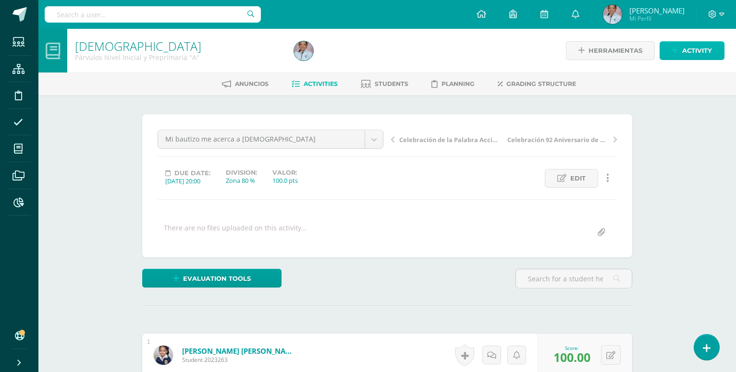
click at [695, 56] on span "Activity" at bounding box center [697, 51] width 30 height 18
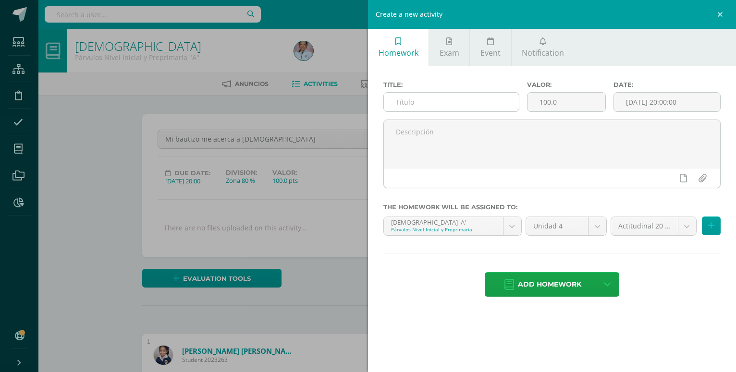
click at [395, 101] on input "text" at bounding box center [451, 102] width 135 height 19
type input "Celebramos el cumpleaños de Guatemala"
click at [642, 102] on input "[DATE] 20:00:00" at bounding box center [667, 102] width 106 height 19
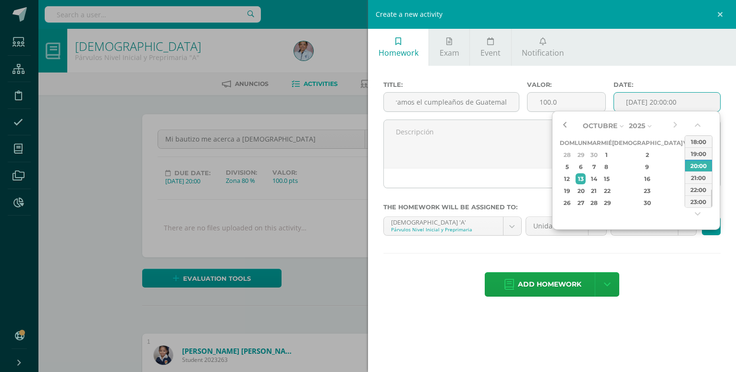
click at [566, 125] on button "button" at bounding box center [565, 126] width 10 height 14
click at [586, 179] on div "15" at bounding box center [581, 178] width 10 height 11
type input "2025-09-15 20:00"
click at [660, 294] on div "Title: Celebramos el cumpleaños de Guatemala Valor: 100.0 Date: 2025-09-15 20:0…" at bounding box center [552, 190] width 368 height 248
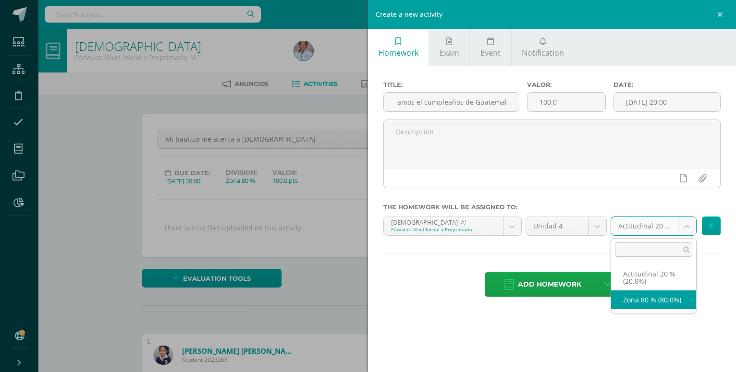
select select "129701"
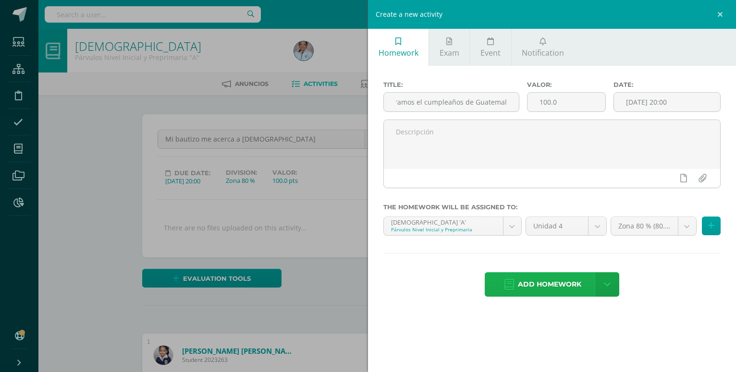
click at [566, 277] on span "Add homework" at bounding box center [549, 285] width 63 height 24
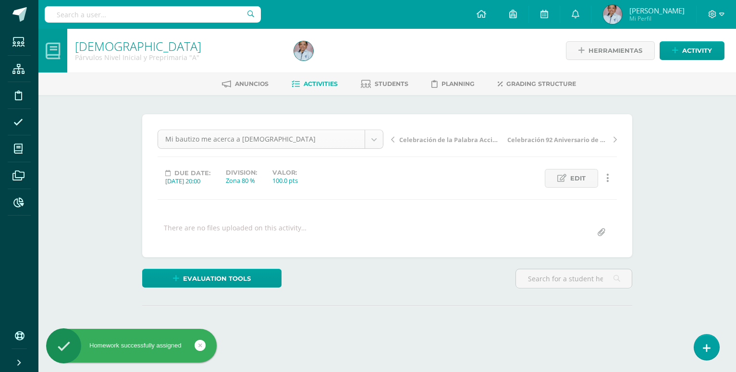
click at [375, 137] on body "Homework successfully assigned Students Structure Discipline Attendance My cour…" at bounding box center [368, 190] width 736 height 381
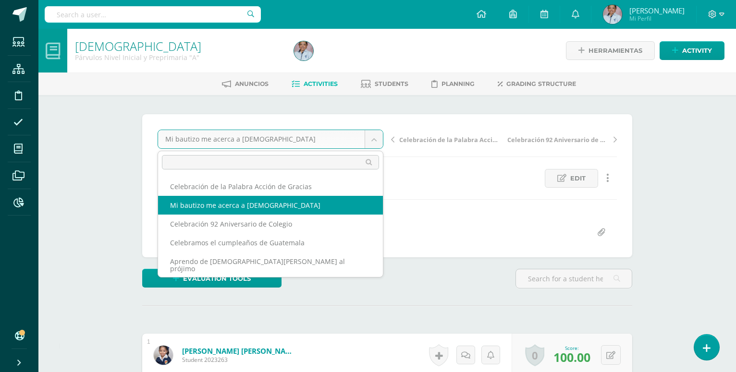
scroll to position [0, 0]
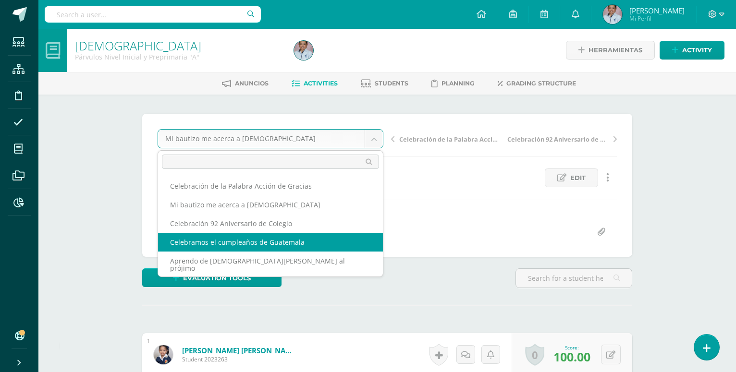
select select "/dashboard/teacher/grade-activity/130751/"
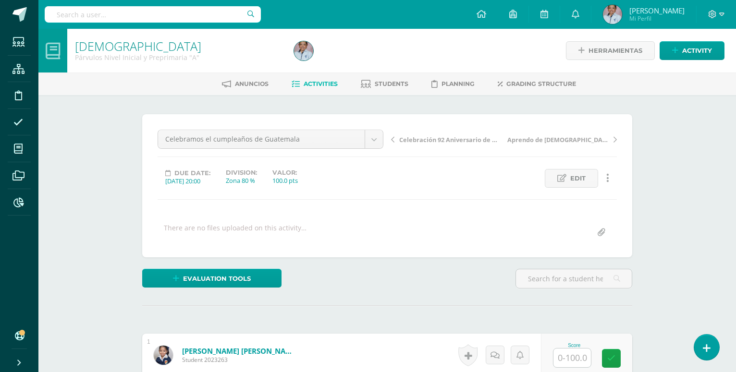
scroll to position [0, 0]
click at [570, 348] on input "text" at bounding box center [571, 357] width 37 height 19
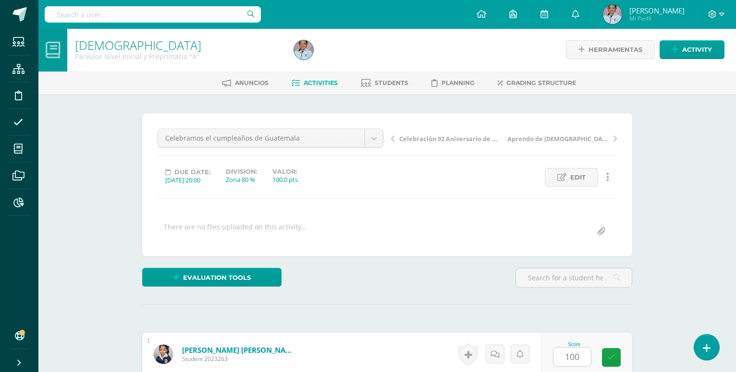
type input "100"
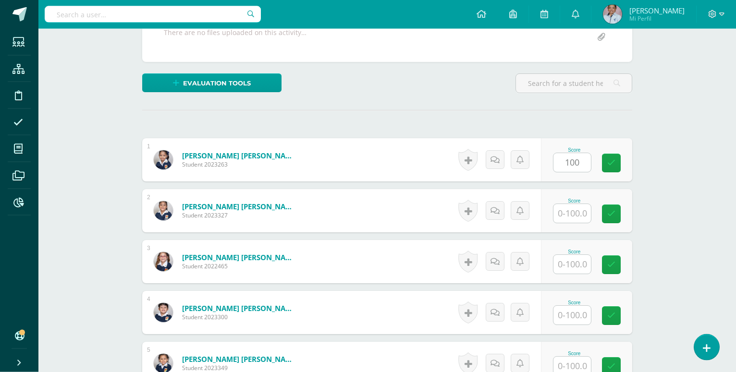
scroll to position [196, 0]
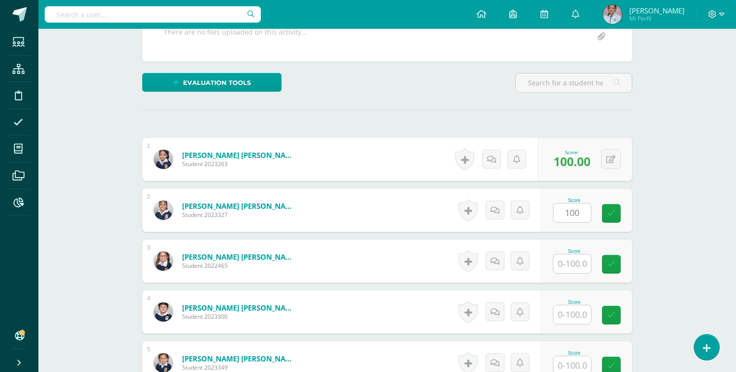
type input "100"
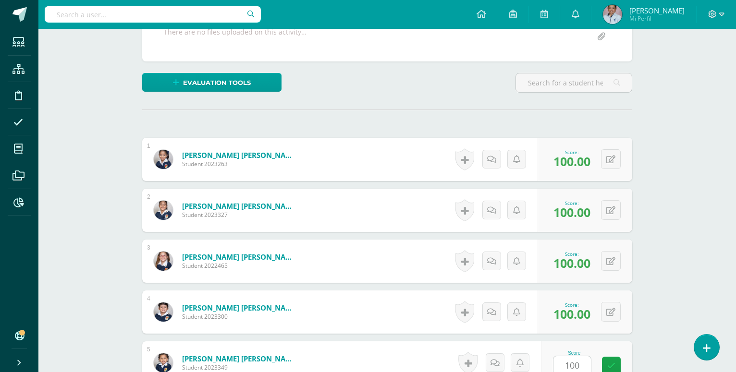
type input "100"
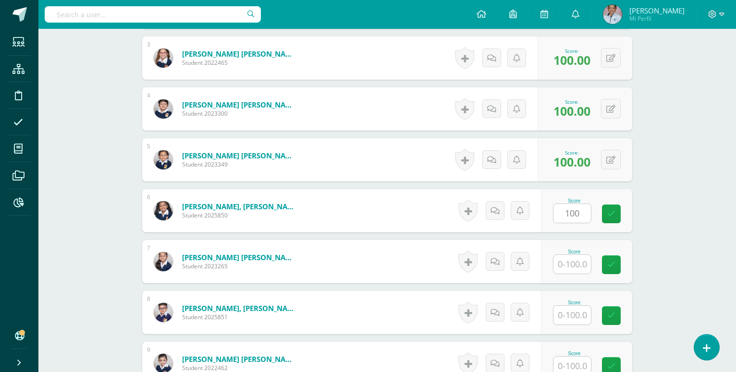
type input "100"
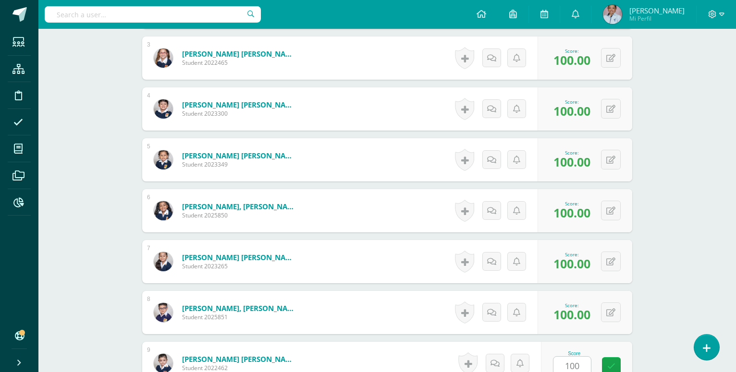
type input "100"
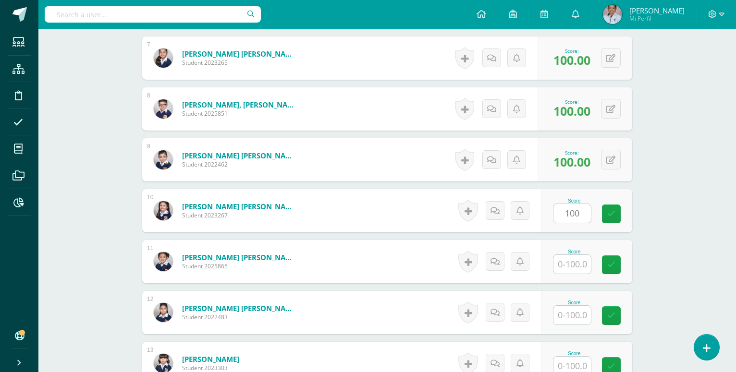
type input "100"
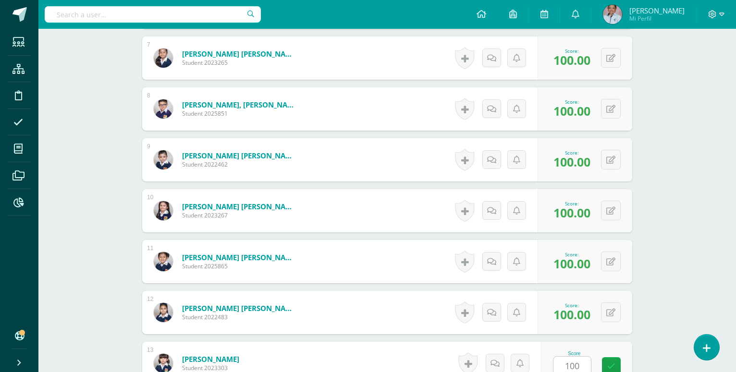
type input "100"
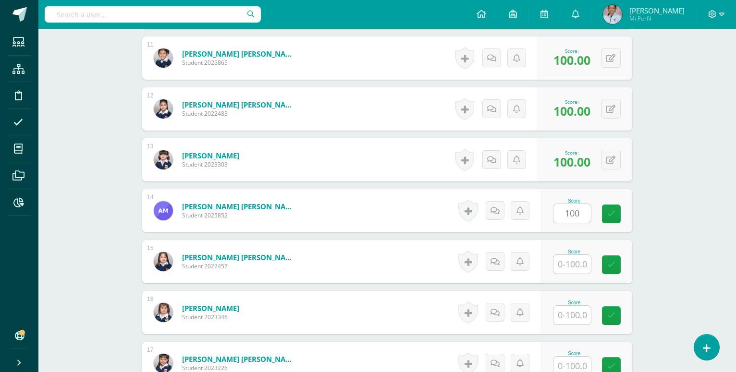
type input "100"
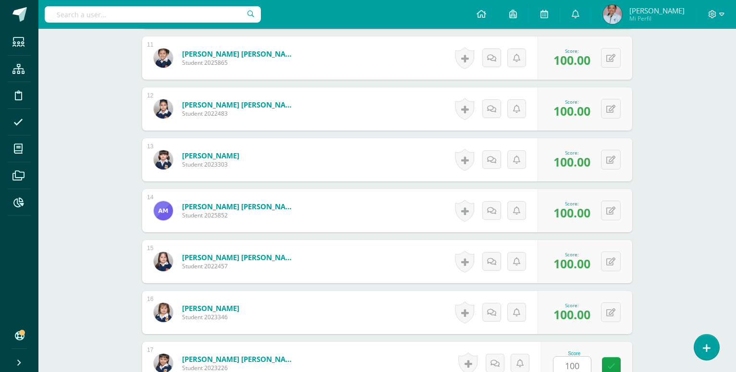
type input "100"
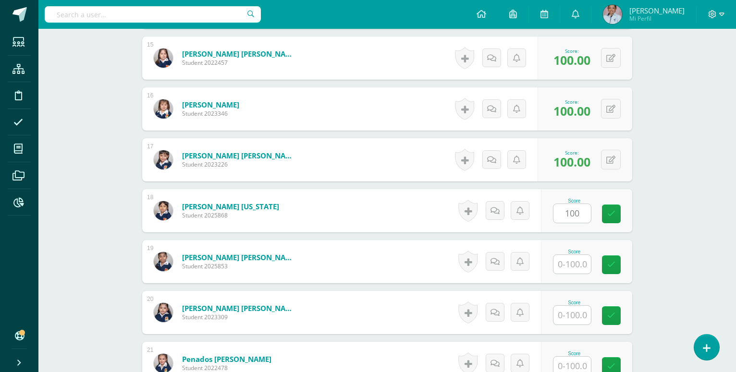
type input "100"
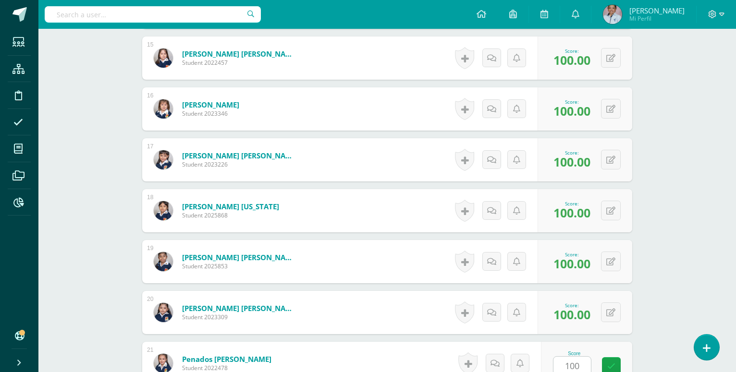
type input "100"
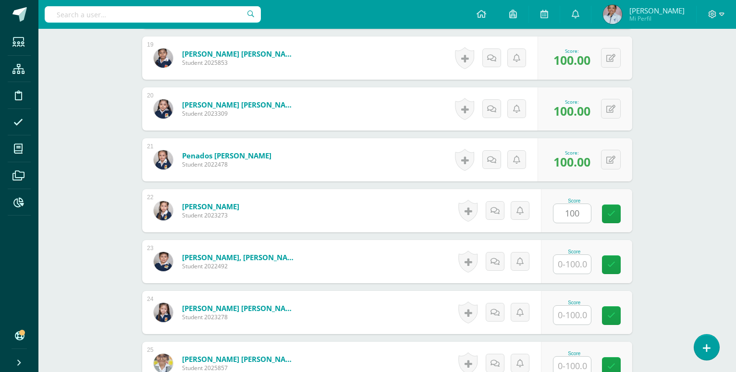
type input "100"
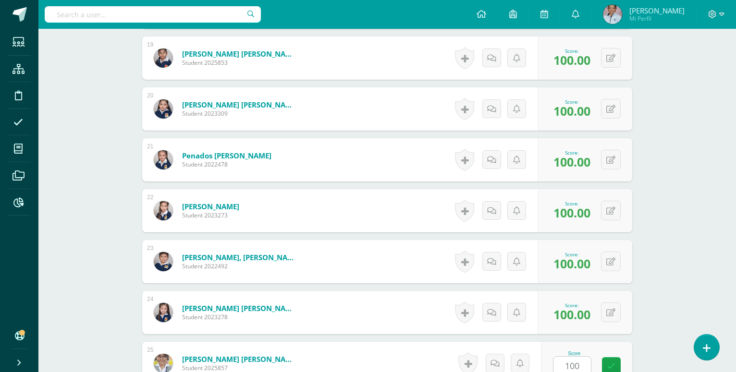
type input "100"
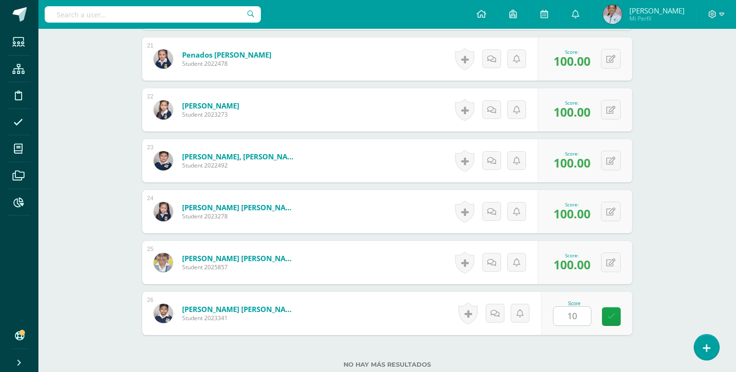
type input "100"
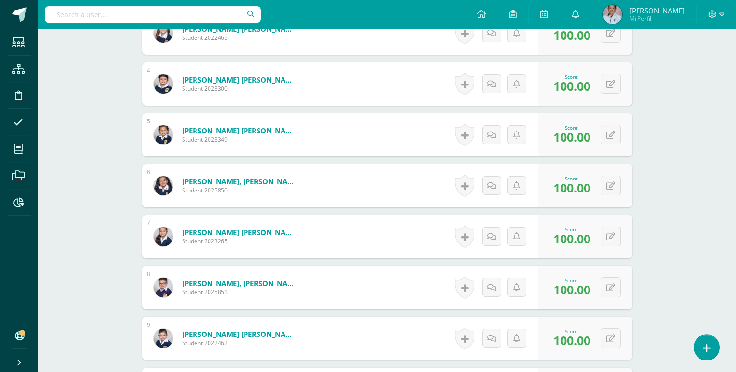
scroll to position [0, 0]
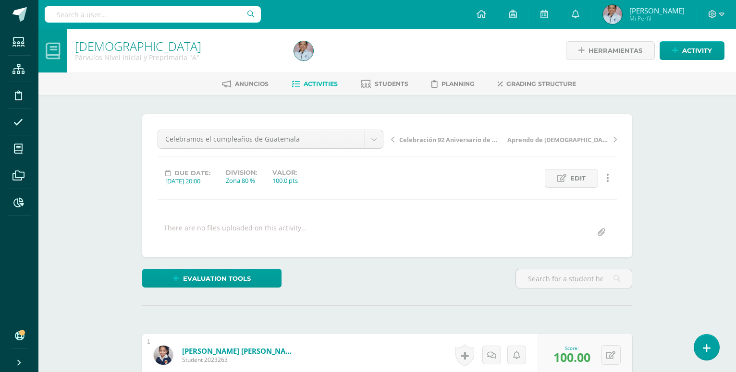
click at [526, 255] on div "Celebramos el cumpleaños de Guatemala Celebración de la Palabra Acción de Graci…" at bounding box center [387, 185] width 490 height 143
click at [698, 54] on span "Activity" at bounding box center [697, 51] width 30 height 18
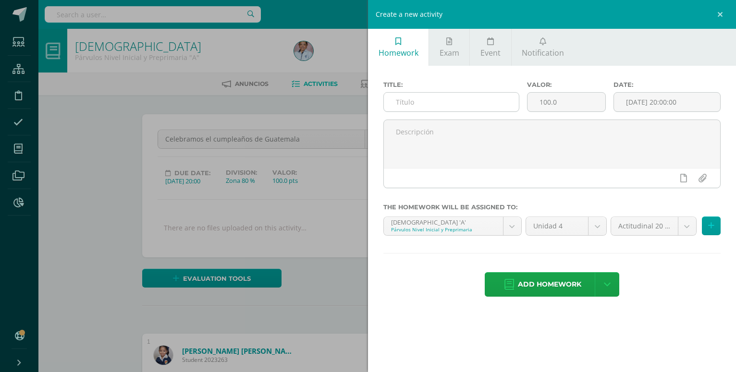
click at [393, 102] on input "text" at bounding box center [451, 102] width 135 height 19
type input "R"
type input "Trabajo Personal"
click at [653, 101] on input "[DATE] 20:00:00" at bounding box center [667, 102] width 106 height 19
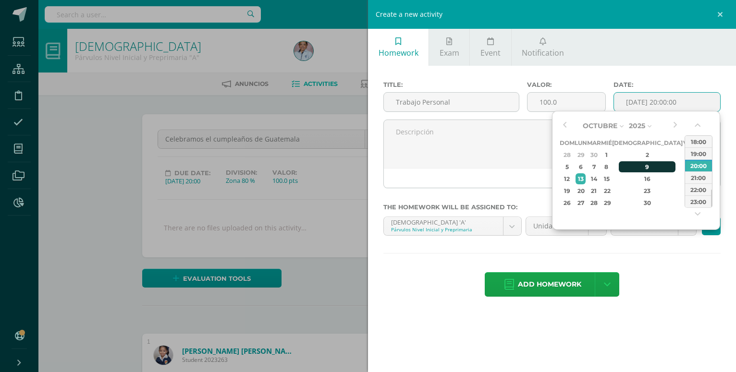
click at [637, 168] on div "9" at bounding box center [647, 166] width 57 height 11
type input "2025-10-09 20:00"
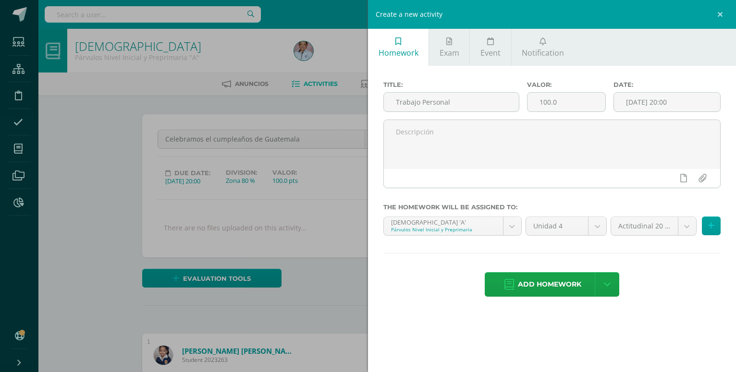
click at [663, 326] on div "Homework Exam Event Notification Title: Trabajo Personal Valor: 100.0 Date: 202…" at bounding box center [552, 186] width 368 height 372
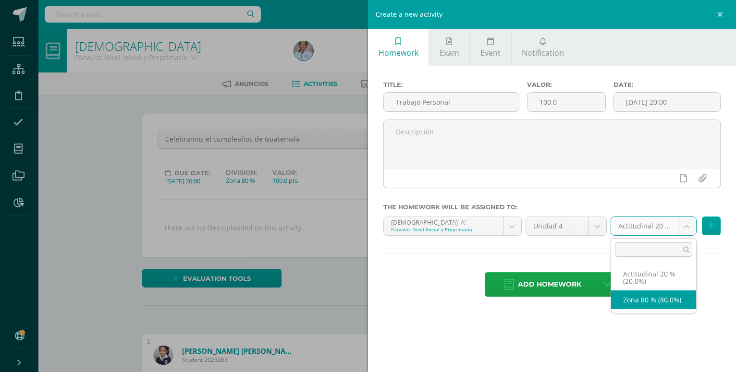
select select "129701"
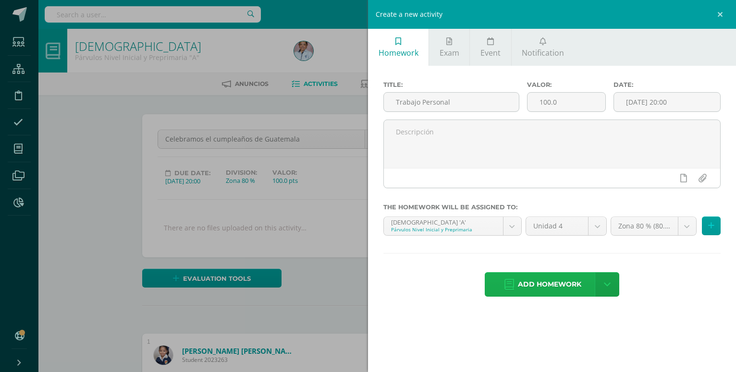
click at [543, 273] on span "Add homework" at bounding box center [549, 285] width 63 height 24
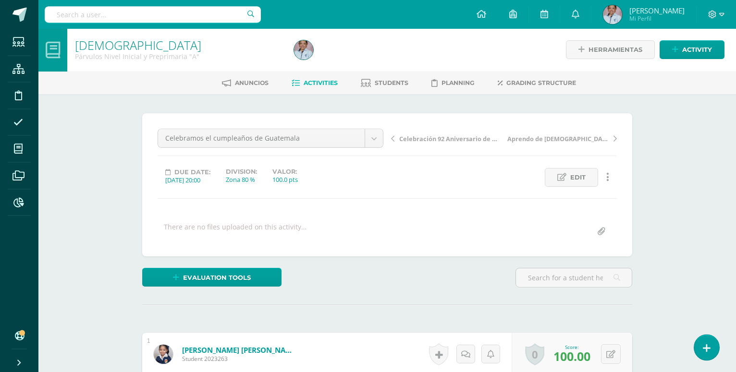
scroll to position [1, 0]
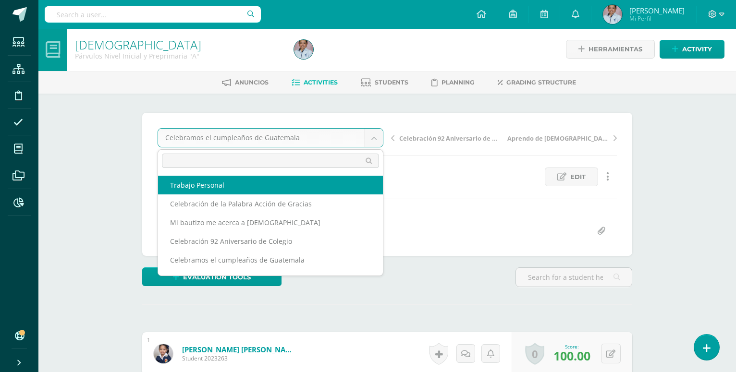
select select "/dashboard/teacher/grade-activity/130767/"
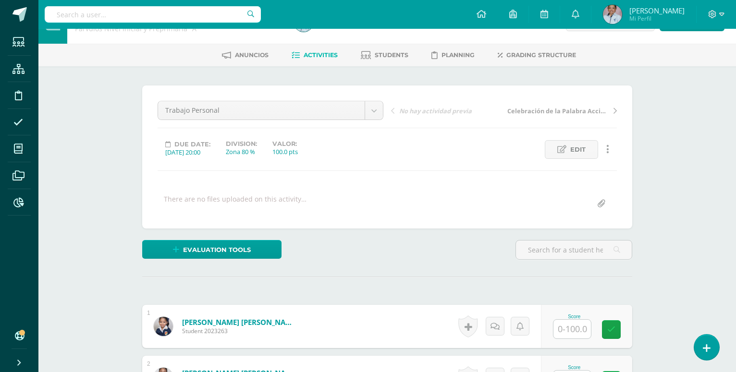
scroll to position [30, 0]
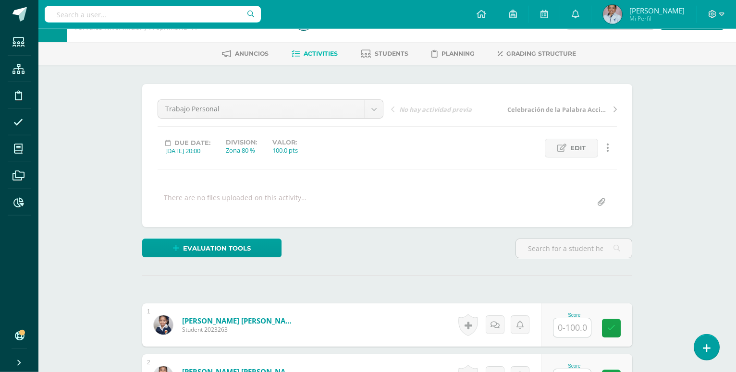
click at [571, 319] on input "text" at bounding box center [571, 328] width 37 height 19
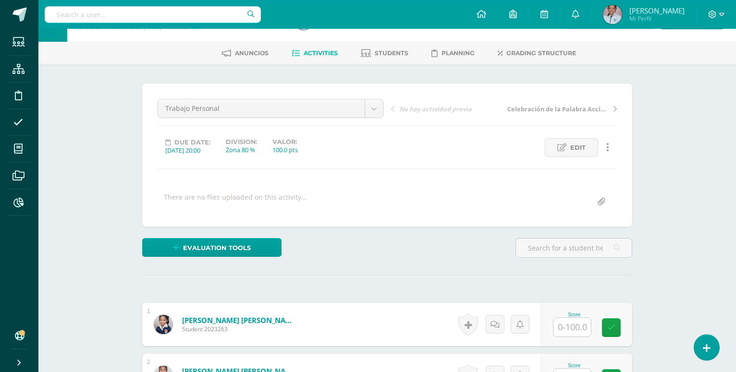
scroll to position [31, 0]
type input "100"
type input "90"
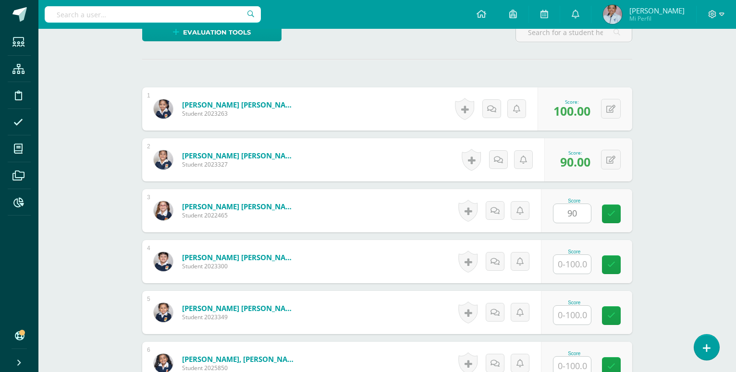
type input "90"
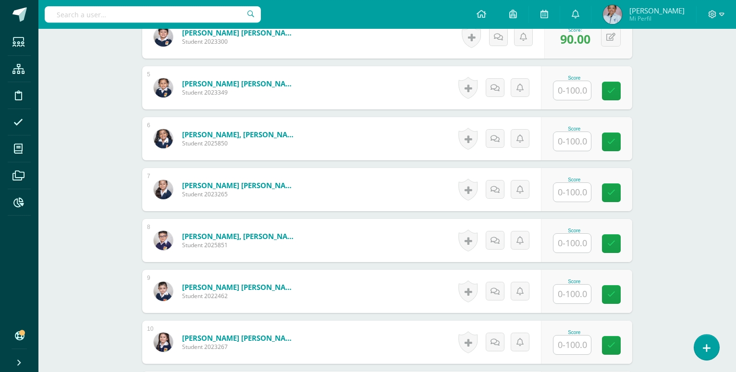
scroll to position [415, 0]
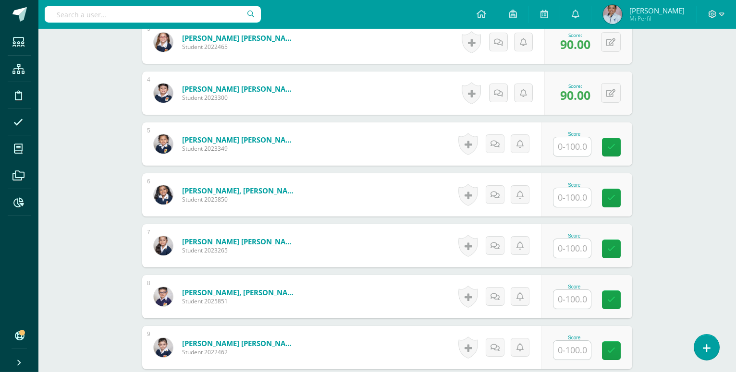
click at [575, 137] on input "text" at bounding box center [571, 146] width 37 height 19
type input "100"
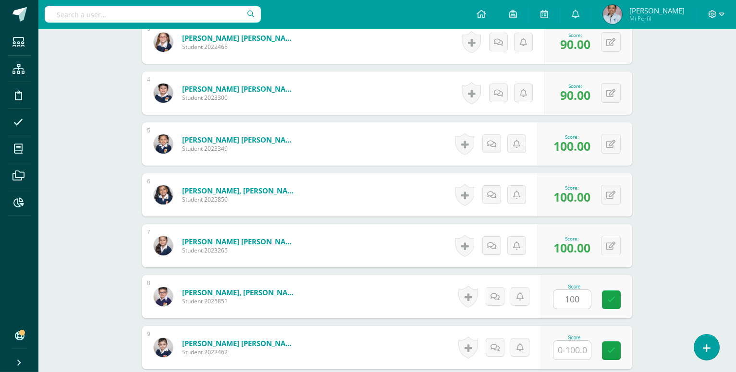
type input "100"
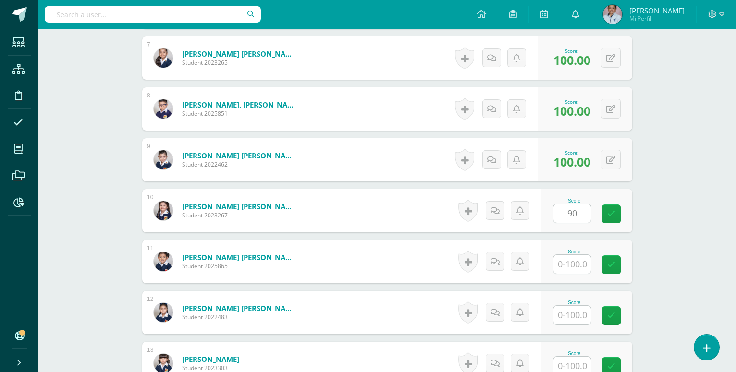
type input "90"
type input "100"
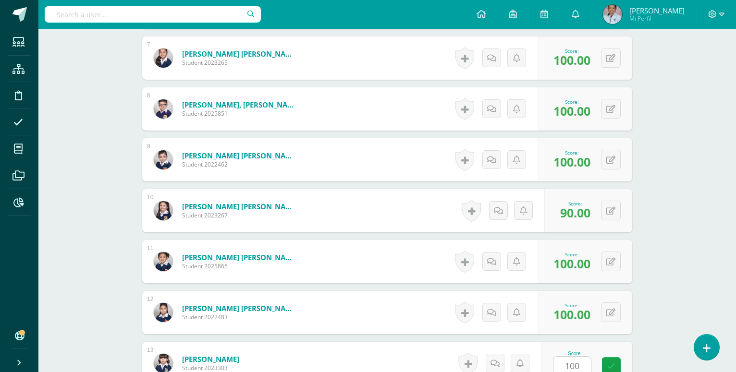
type input "100"
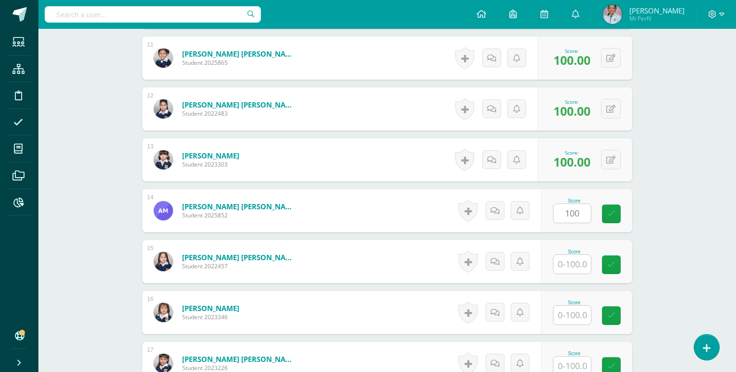
type input "100"
type input "90"
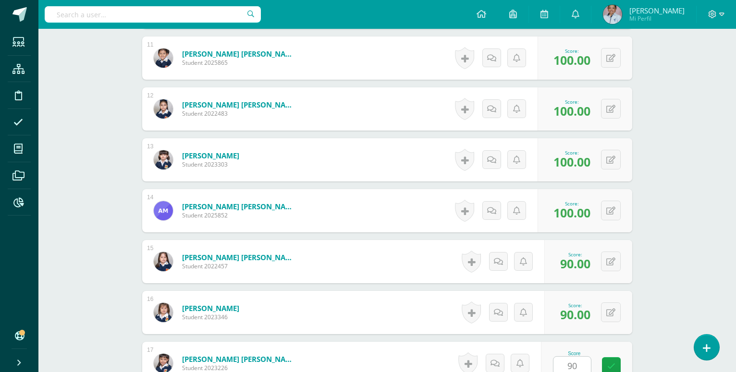
type input "90"
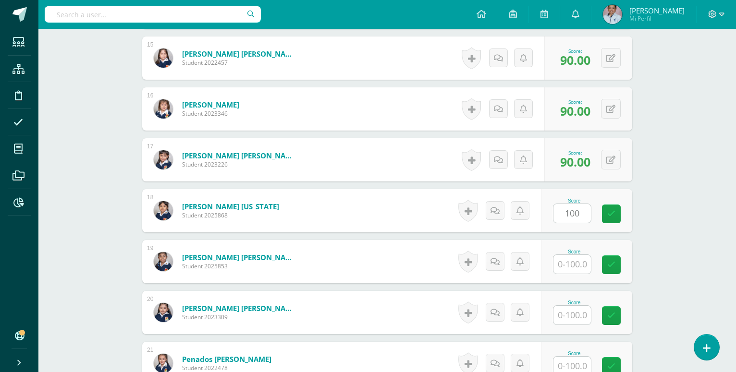
type input "100"
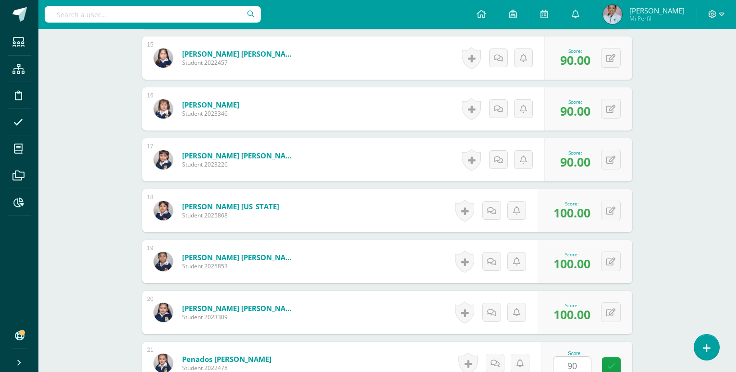
type input "90"
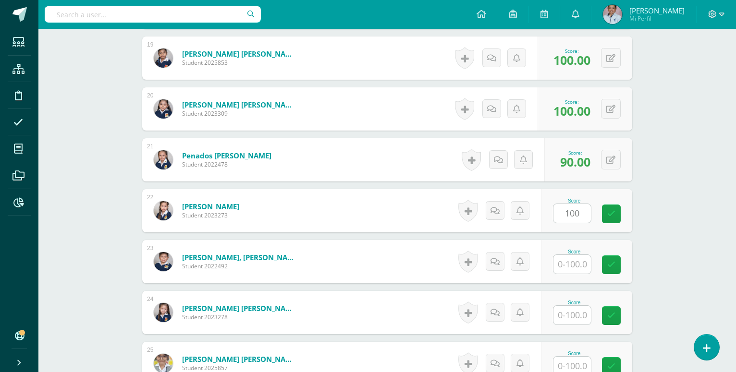
type input "100"
type input "90"
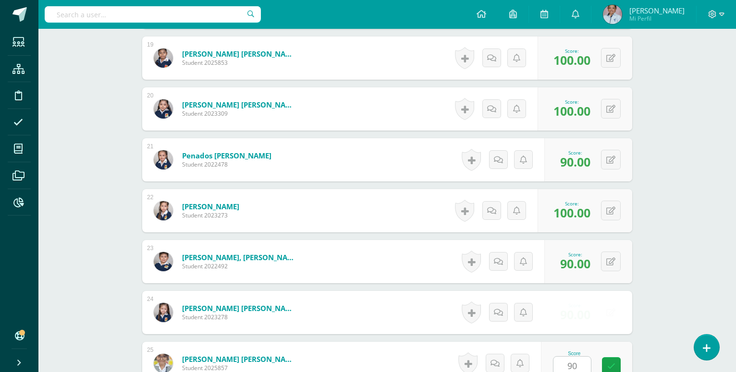
type input "90"
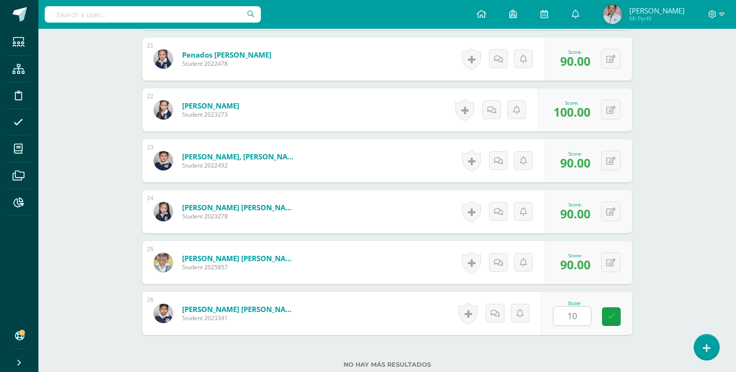
type input "100"
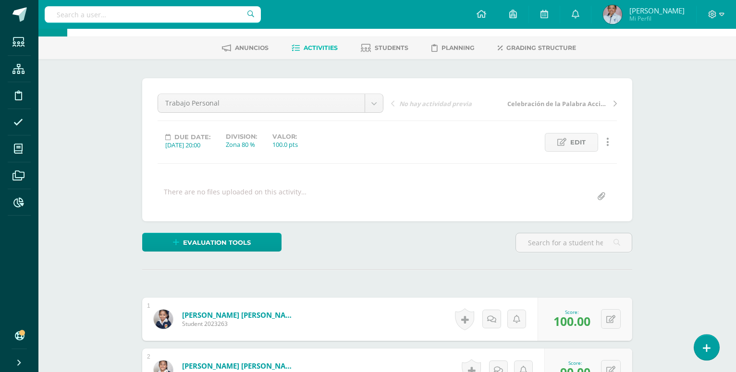
scroll to position [0, 0]
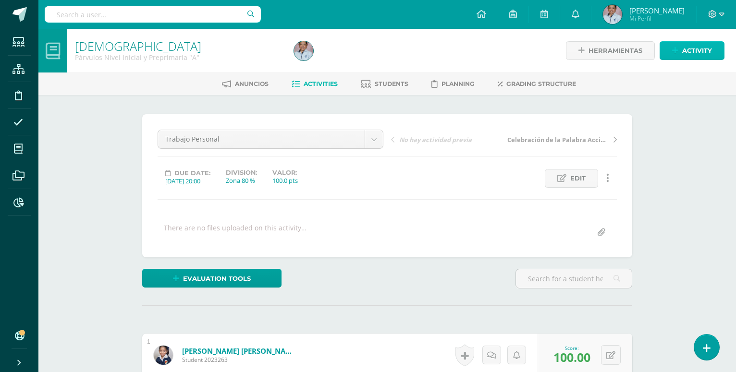
click at [683, 50] on span "Activity" at bounding box center [697, 51] width 30 height 18
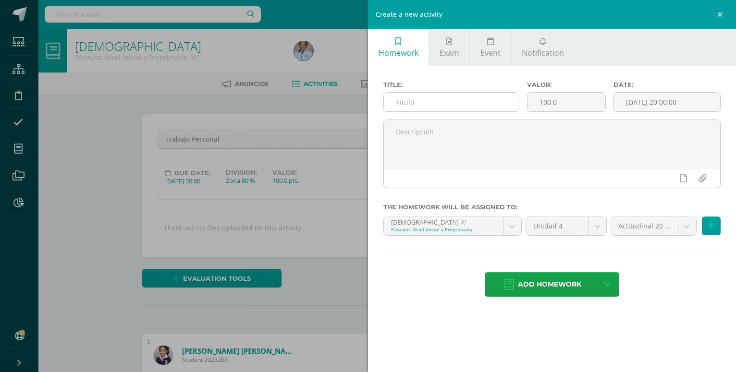
click at [412, 102] on input "text" at bounding box center [451, 102] width 135 height 19
type input "Trabajo durante el período"
click at [648, 100] on input "[DATE] 20:00:00" at bounding box center [667, 102] width 106 height 19
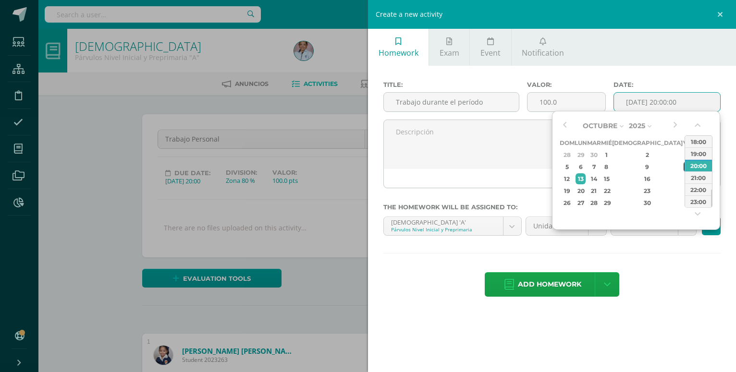
click at [684, 168] on div "10" at bounding box center [688, 166] width 9 height 11
type input "2025-10-10 20:00"
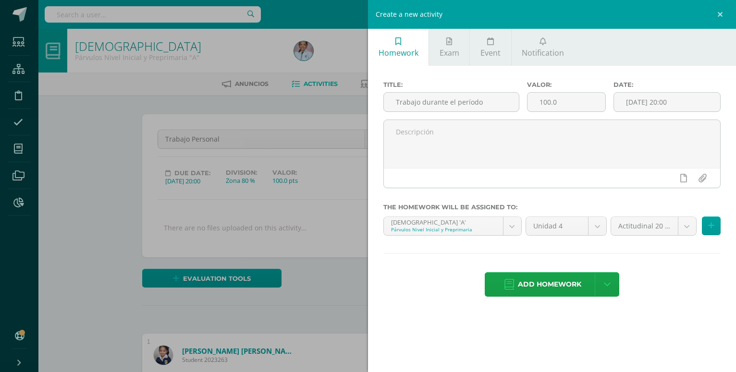
click at [670, 289] on div "Add homework Agregar tarea y ocultar" at bounding box center [551, 285] width 337 height 26
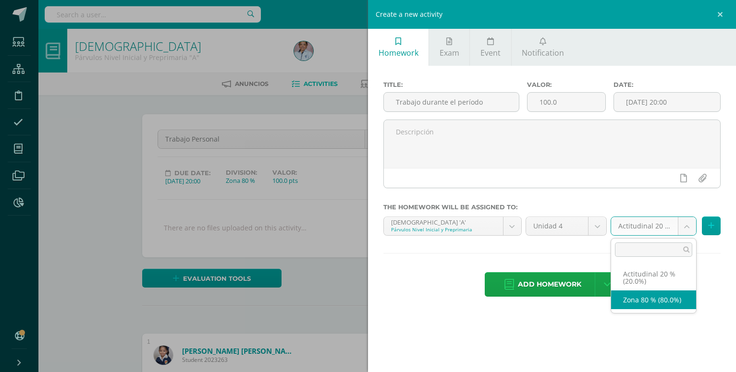
select select "129701"
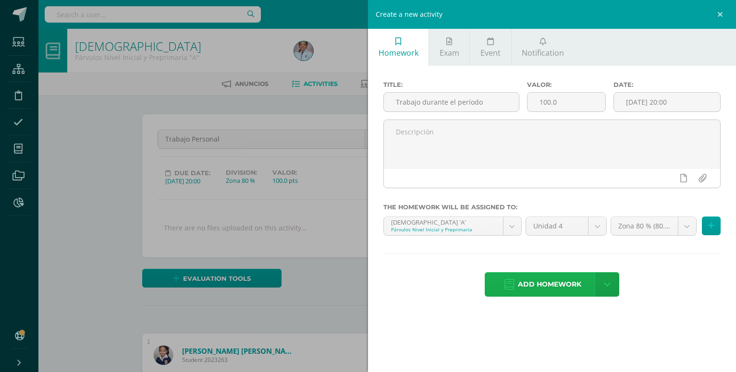
click at [552, 277] on span "Add homework" at bounding box center [549, 285] width 63 height 24
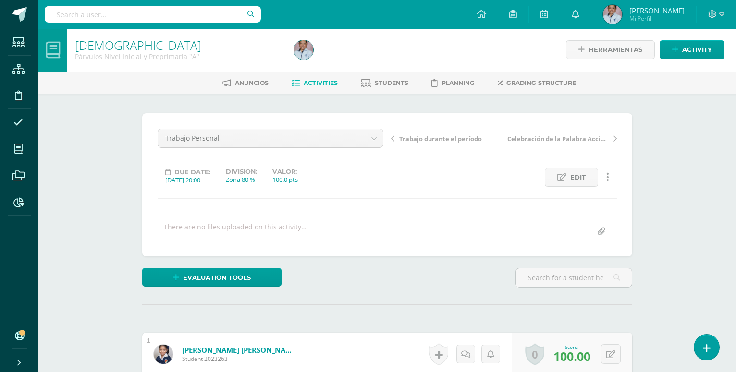
scroll to position [1, 0]
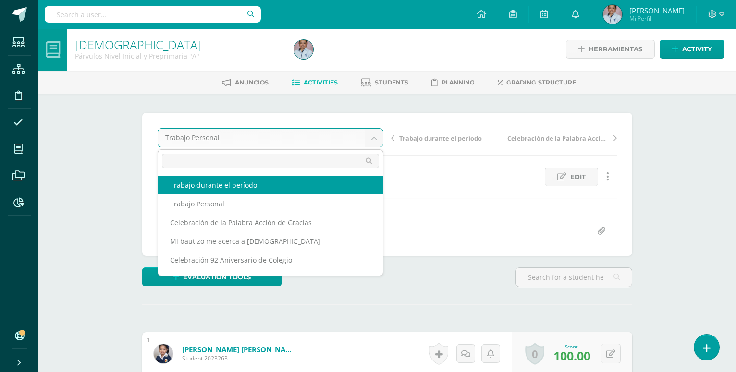
select select "/dashboard/teacher/grade-activity/130793/"
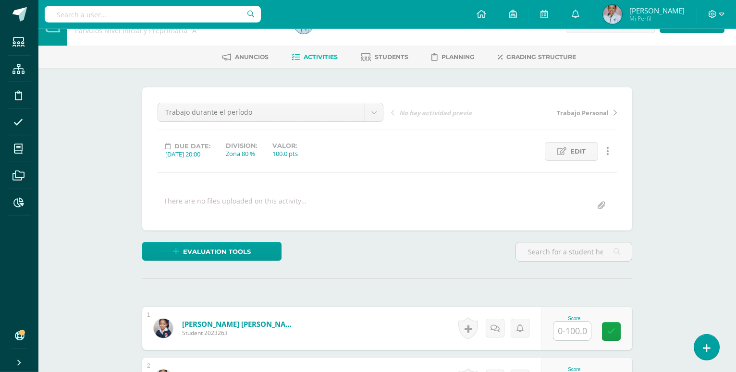
scroll to position [27, 0]
click at [563, 321] on input "text" at bounding box center [571, 330] width 37 height 19
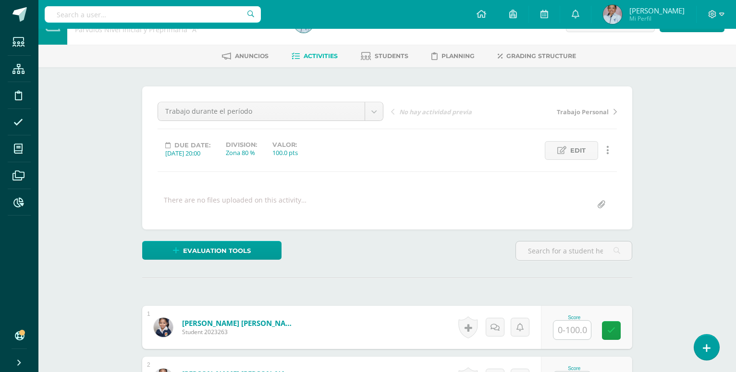
scroll to position [28, 0]
type input "100"
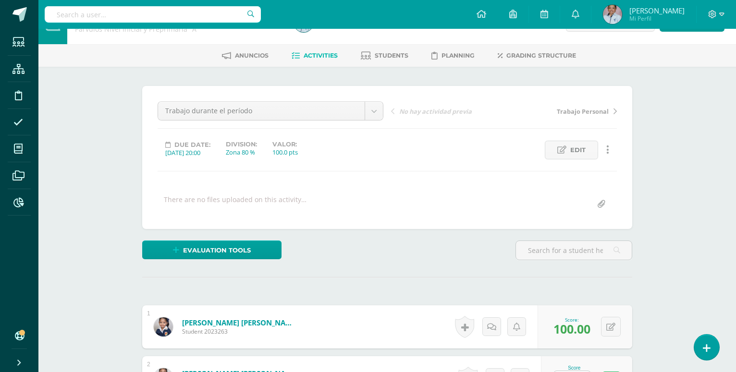
type input "90"
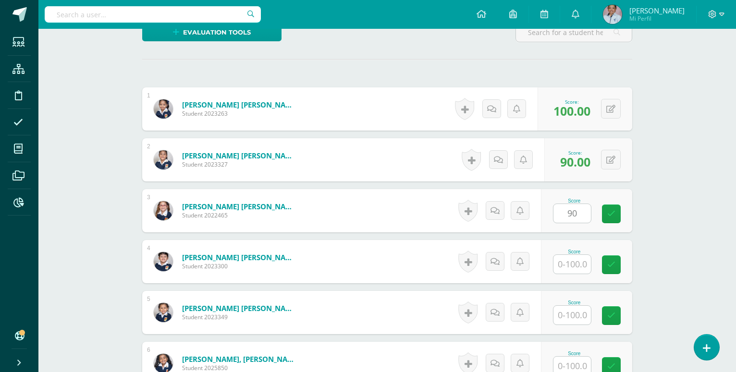
type input "90"
type input "100"
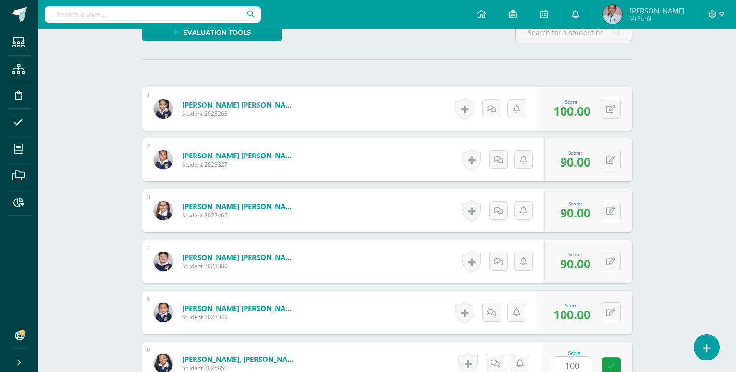
type input "100"
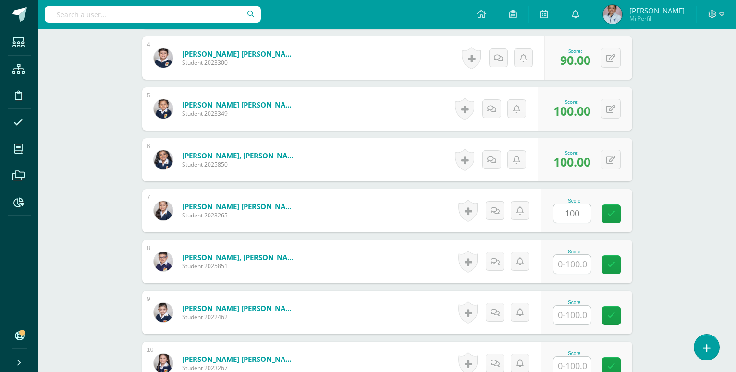
type input "100"
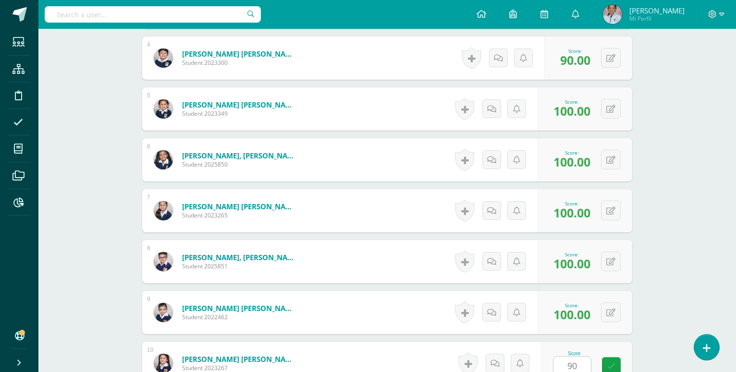
type input "90"
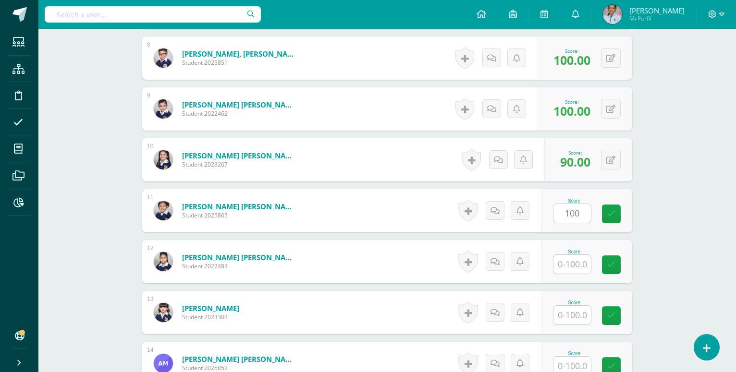
type input "100"
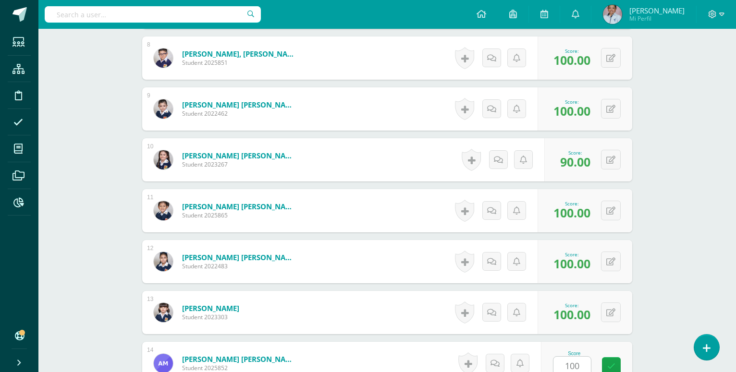
type input "100"
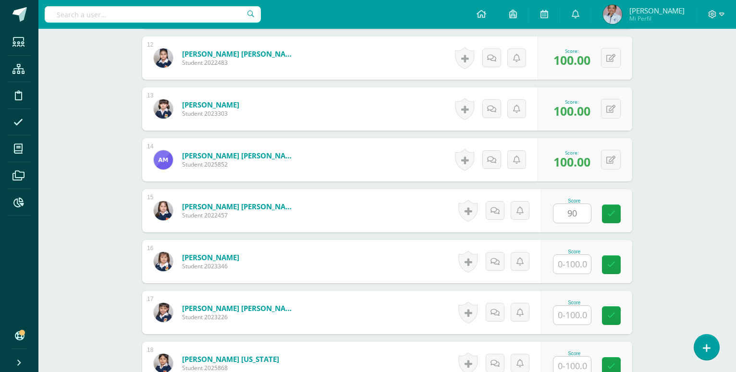
type input "90"
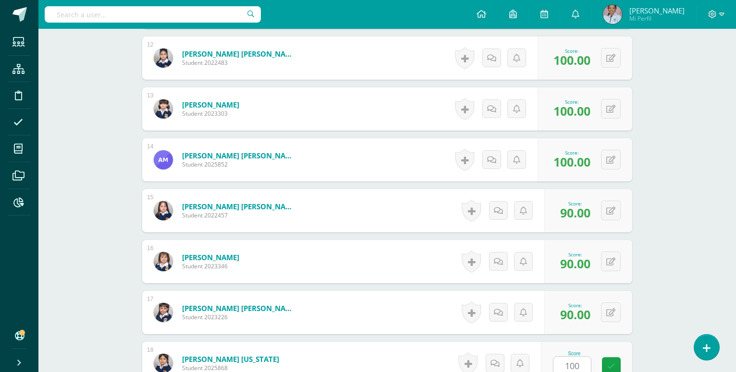
type input "100"
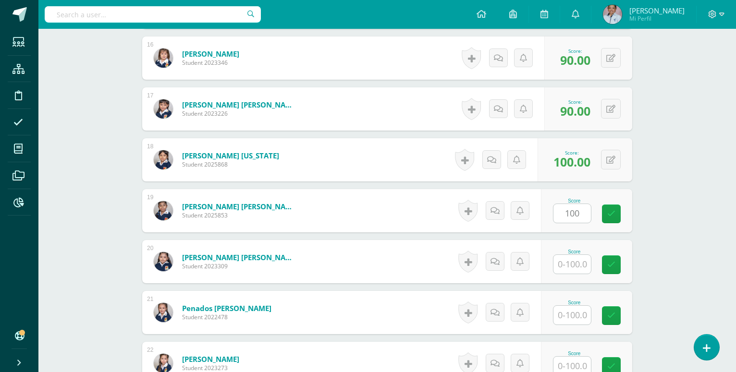
type input "100"
type input "90"
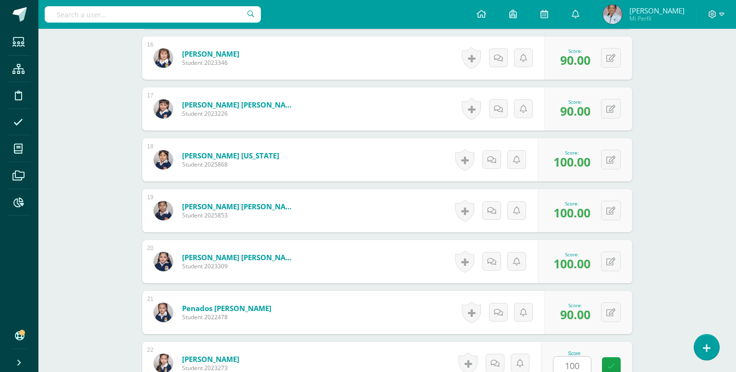
type input "100"
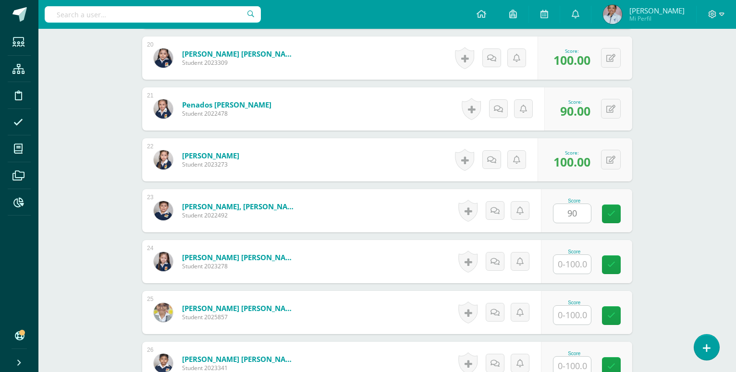
type input "90"
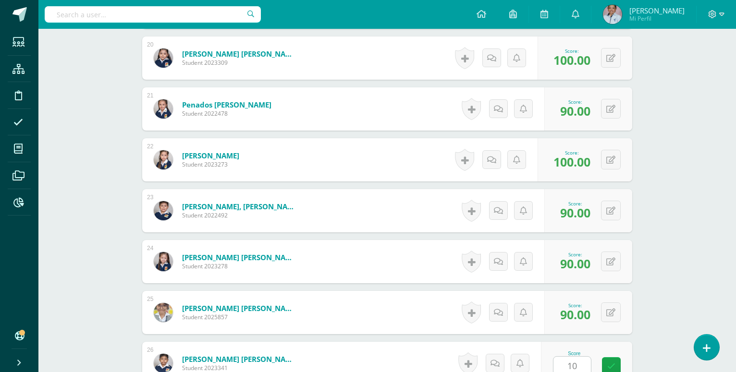
type input "100"
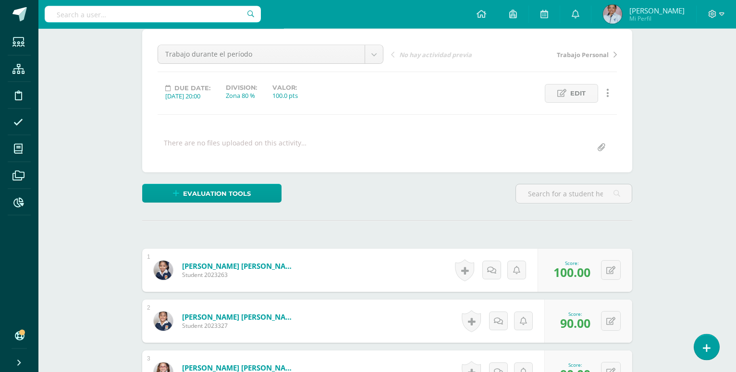
scroll to position [0, 0]
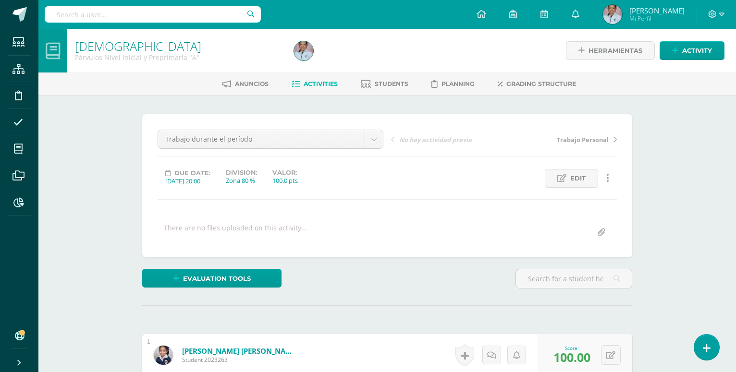
click at [693, 49] on span "Activity" at bounding box center [697, 51] width 30 height 18
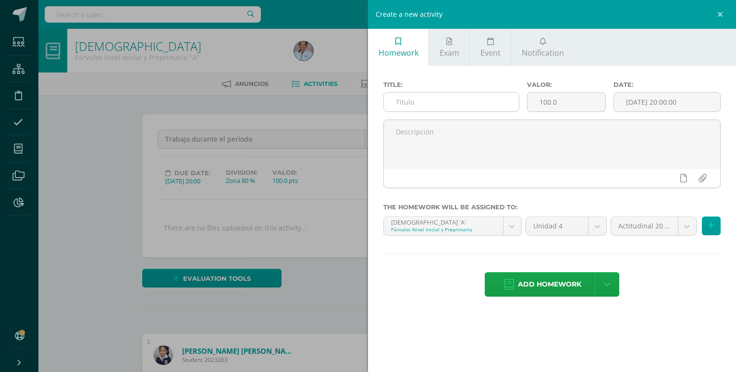
click at [421, 101] on input "text" at bounding box center [451, 102] width 135 height 19
click at [413, 103] on input "Jesús me" at bounding box center [451, 102] width 135 height 19
type input "[DEMOGRAPHIC_DATA][PERSON_NAME] me ama y enseña sobre el amor"
click at [672, 102] on input "[DATE] 20:00:00" at bounding box center [667, 102] width 106 height 19
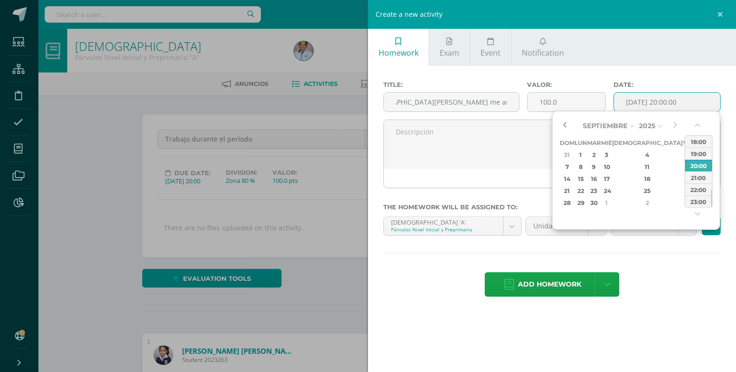
click at [565, 127] on button "button" at bounding box center [565, 126] width 10 height 14
click at [636, 191] on div "25" at bounding box center [647, 190] width 57 height 11
type input "2025-09-25 20:00"
click at [652, 318] on div "Homework Exam Event Notification Title: Jesús Maestro me ama y enseña sobre el …" at bounding box center [552, 186] width 368 height 372
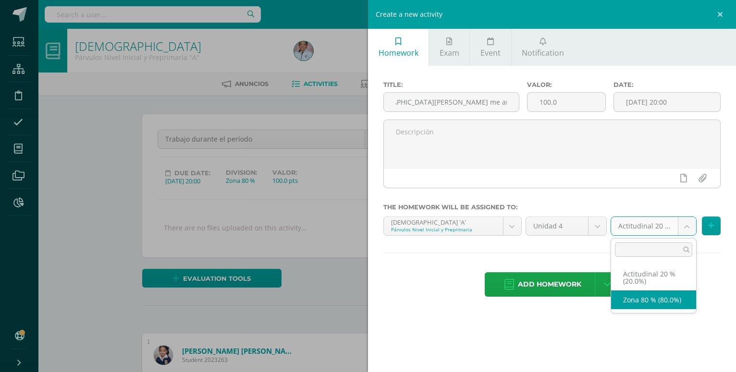
select select "129701"
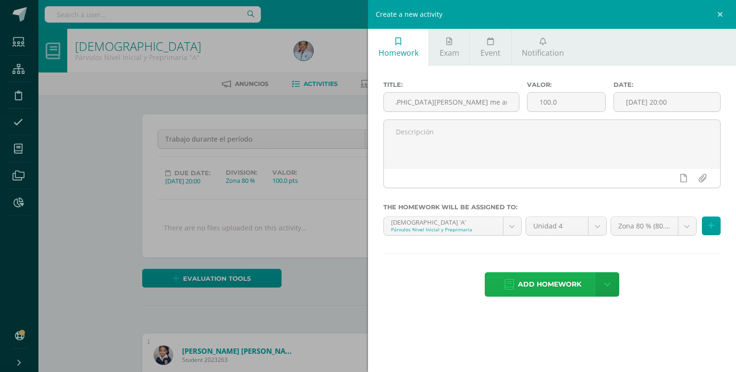
click at [547, 278] on span "Add homework" at bounding box center [549, 285] width 63 height 24
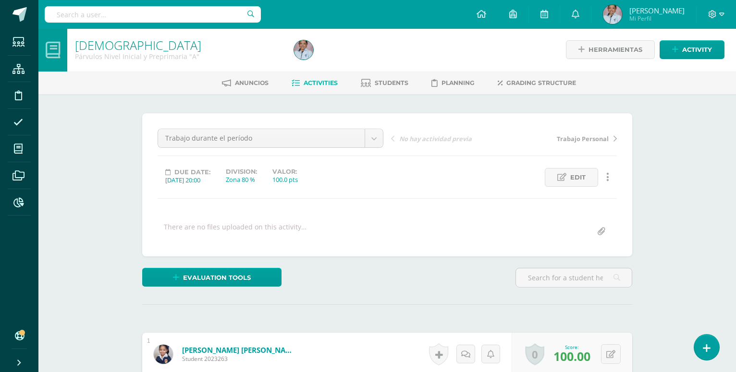
scroll to position [1, 0]
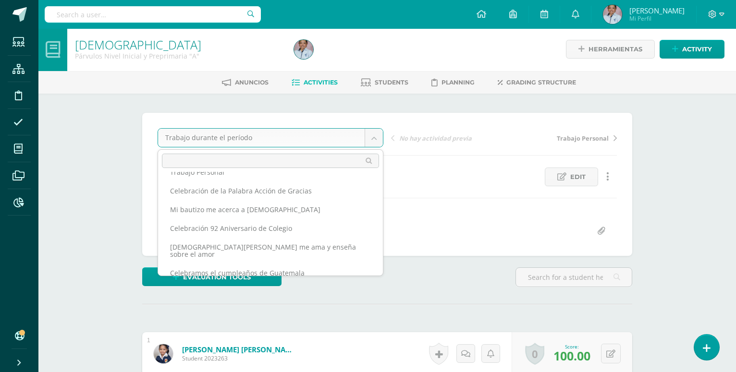
scroll to position [34, 0]
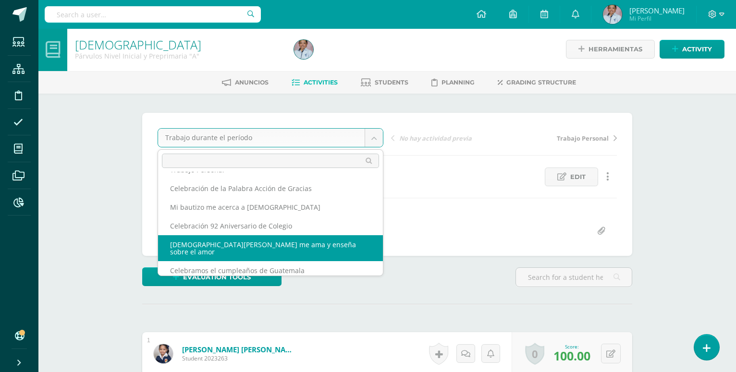
select select "/dashboard/teacher/grade-activity/130799/"
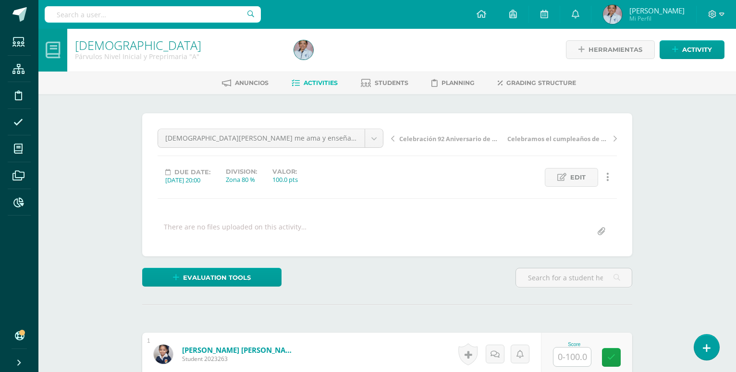
scroll to position [1, 0]
click at [569, 347] on input "text" at bounding box center [571, 356] width 37 height 19
type input "100"
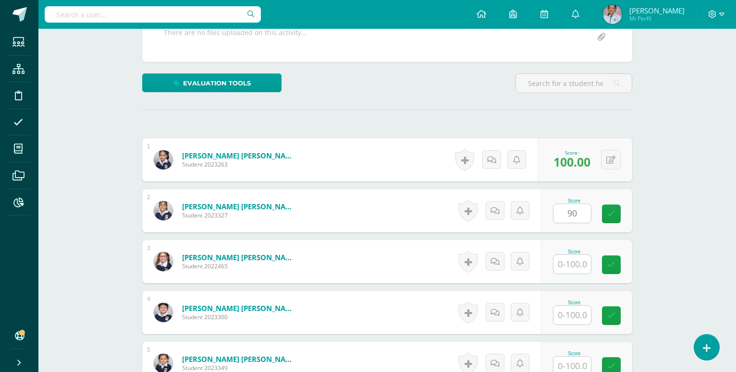
type input "90"
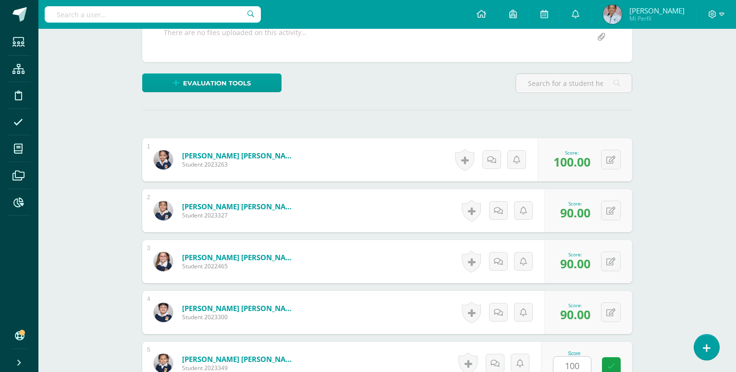
type input "100"
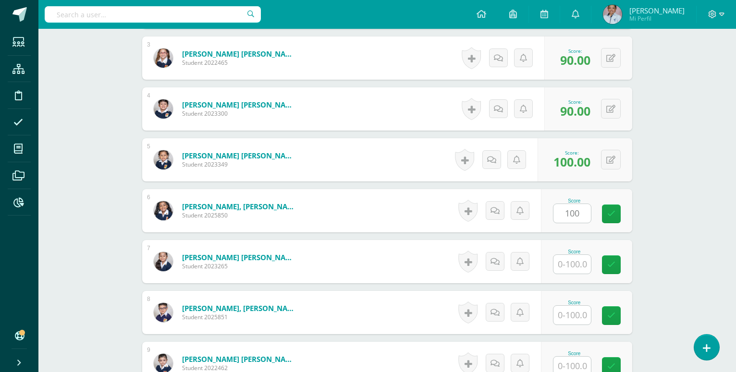
type input "100"
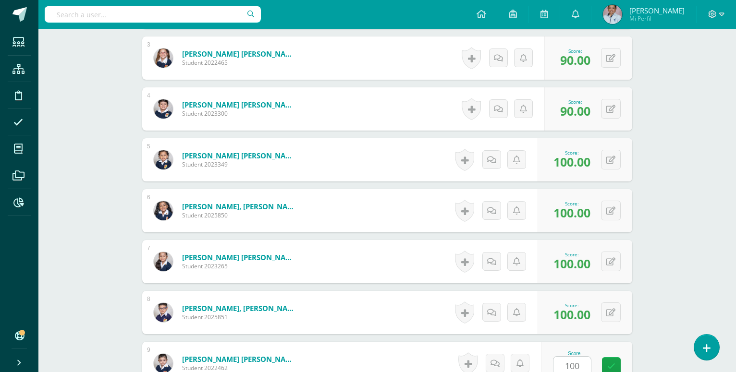
type input "100"
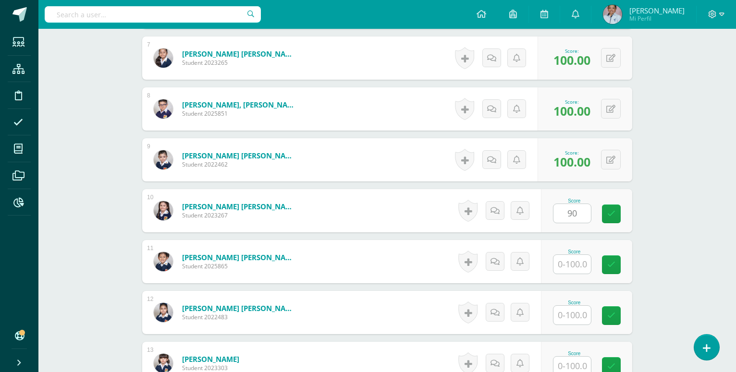
type input "90"
type input "100"
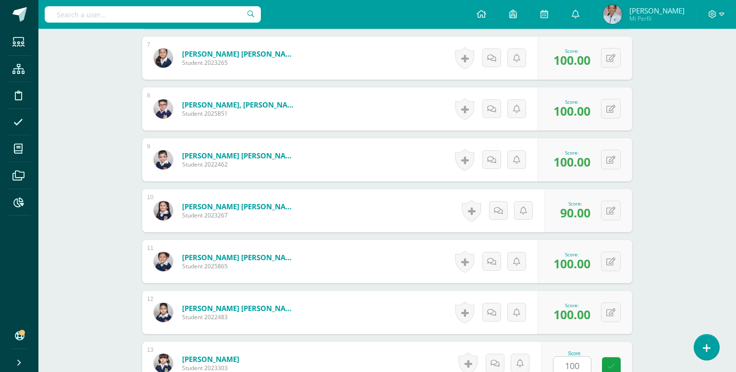
type input "100"
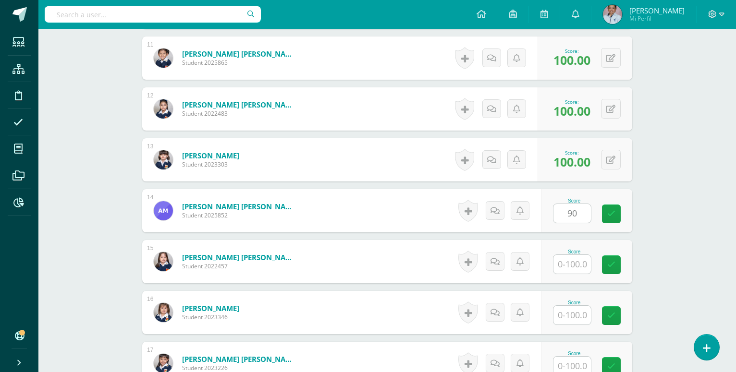
type input "90"
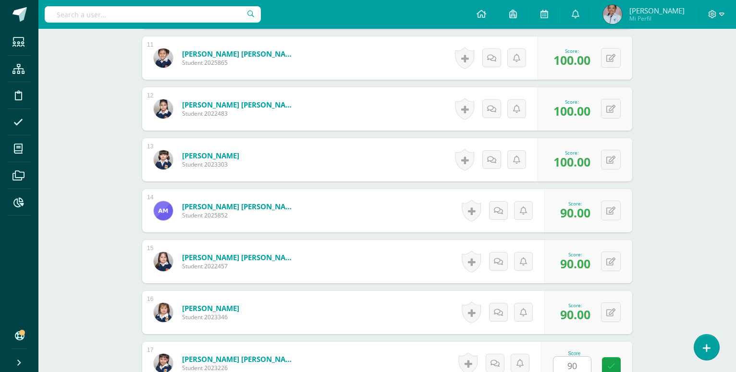
type input "90"
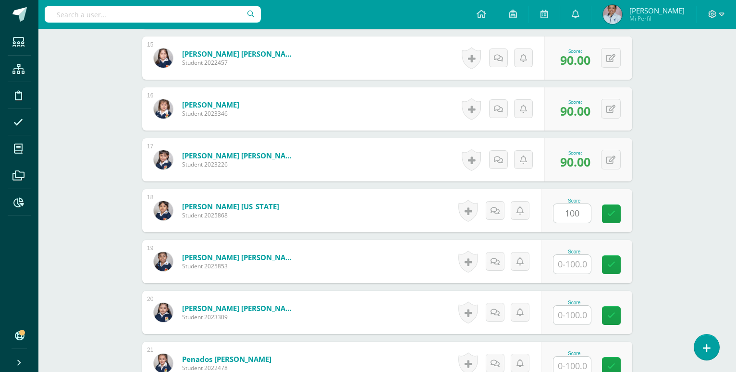
type input "100"
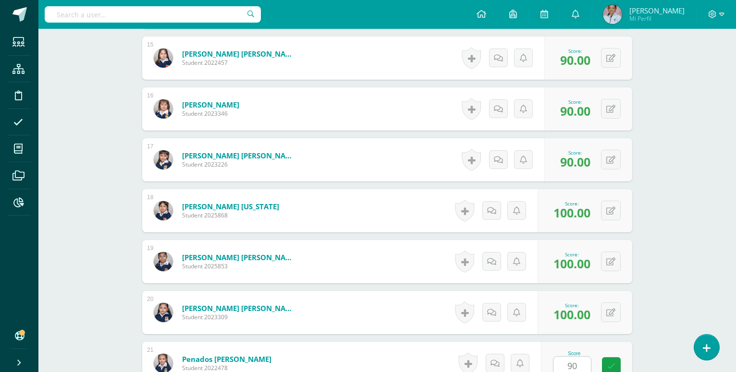
type input "90"
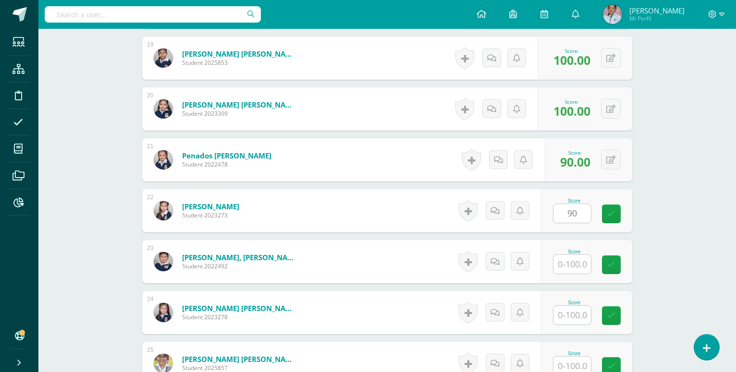
type input "90"
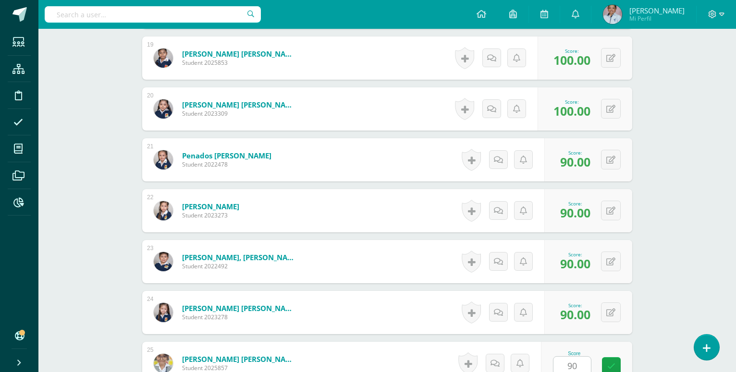
type input "90"
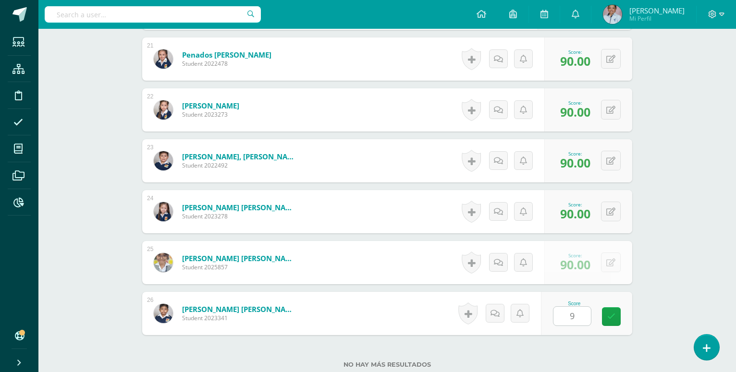
type input "90"
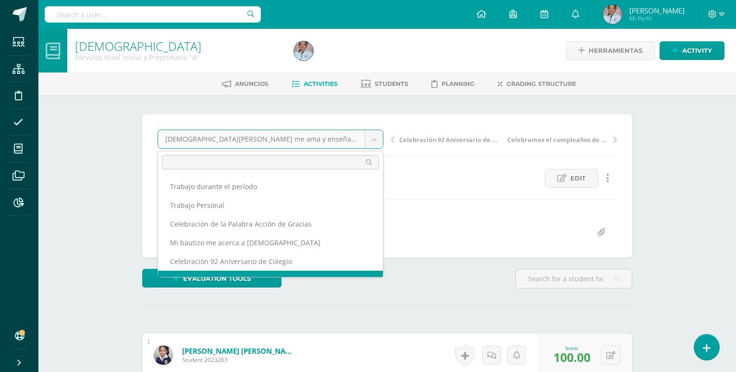
scroll to position [12, 0]
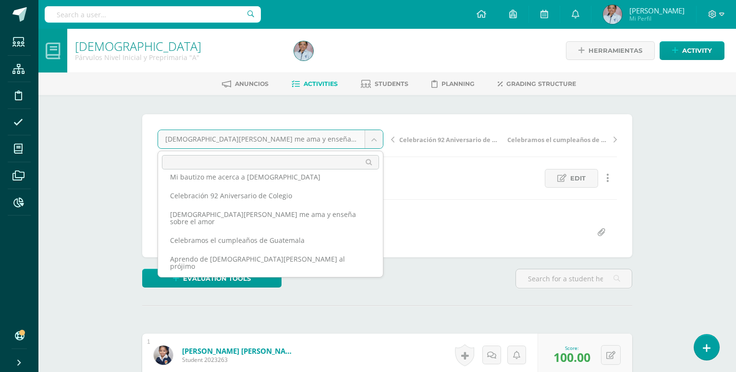
scroll to position [73, 0]
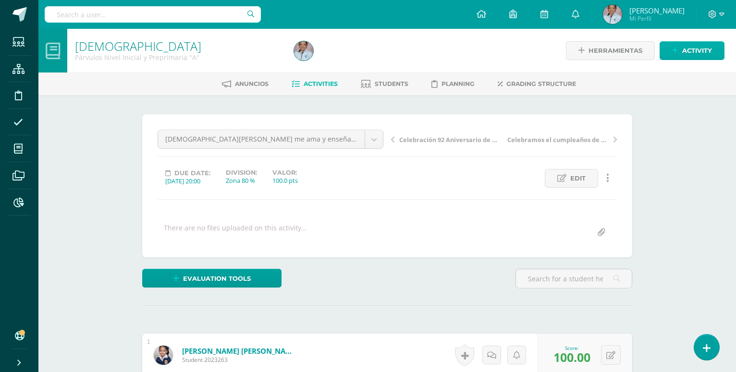
click at [701, 50] on span "Activity" at bounding box center [697, 51] width 30 height 18
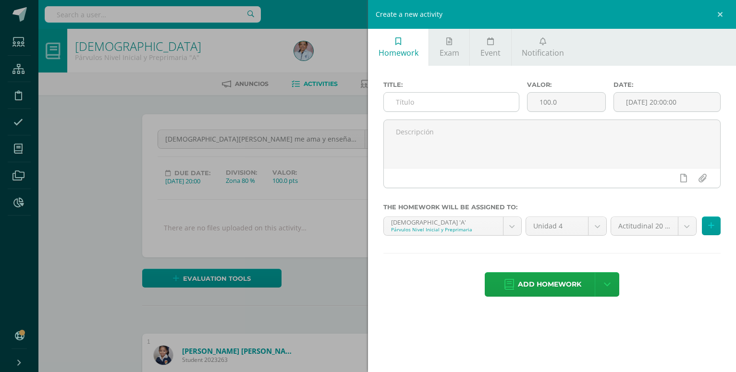
click at [401, 99] on input "text" at bounding box center [451, 102] width 135 height 19
type input "Actitudinal: Respeto, Responsabilidad, Participación, Orden y Limpieza"
click at [648, 102] on input "[DATE] 20:00:00" at bounding box center [667, 102] width 106 height 19
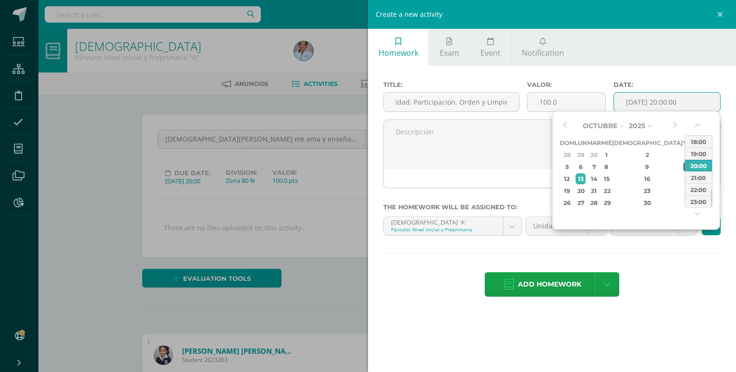
click at [684, 168] on div "10" at bounding box center [688, 166] width 9 height 11
type input "2025-10-10 20:00"
click at [650, 286] on div "Add homework Agregar tarea y ocultar" at bounding box center [551, 285] width 337 height 26
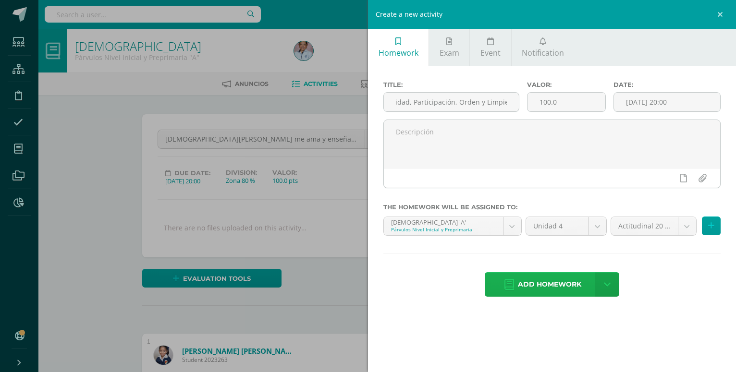
click at [552, 275] on span "Add homework" at bounding box center [549, 285] width 63 height 24
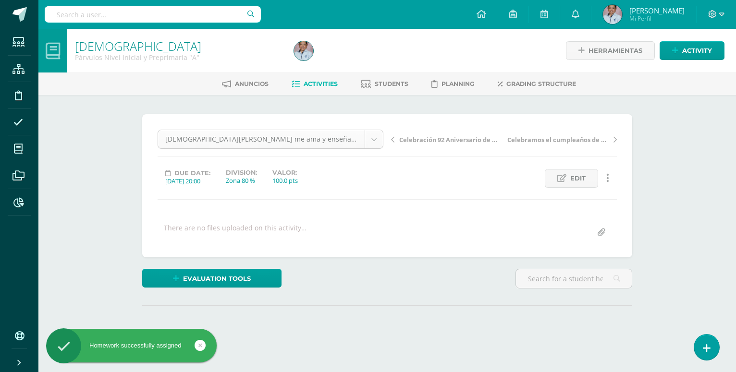
scroll to position [38, 0]
click at [377, 137] on body "Homework successfully assigned Students Structure Discipline Attendance My cour…" at bounding box center [368, 190] width 736 height 381
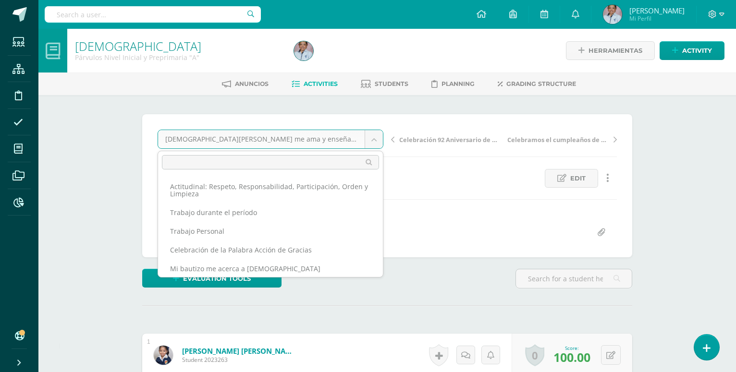
scroll to position [0, 0]
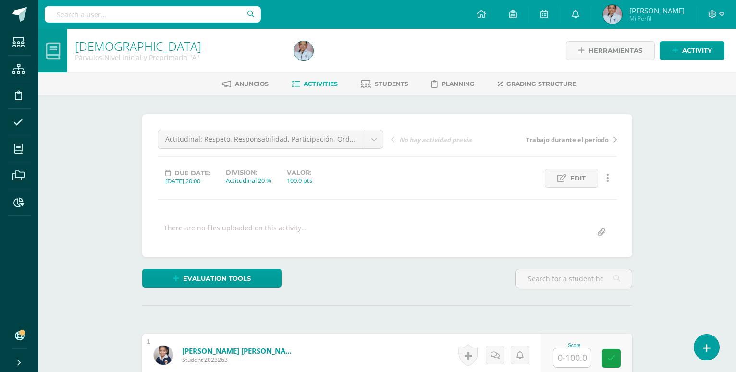
scroll to position [0, 0]
click at [578, 348] on input "text" at bounding box center [571, 357] width 37 height 19
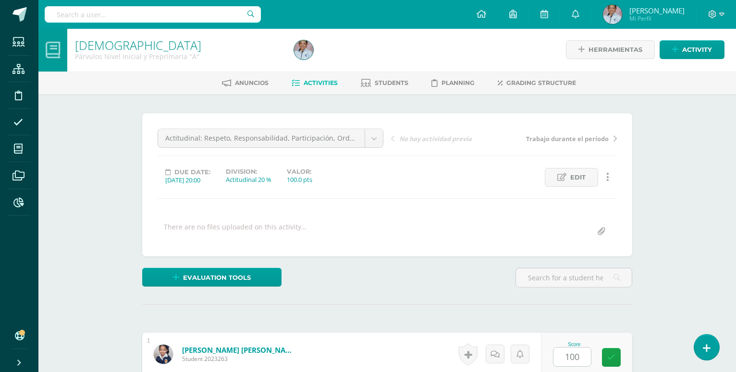
type input "100"
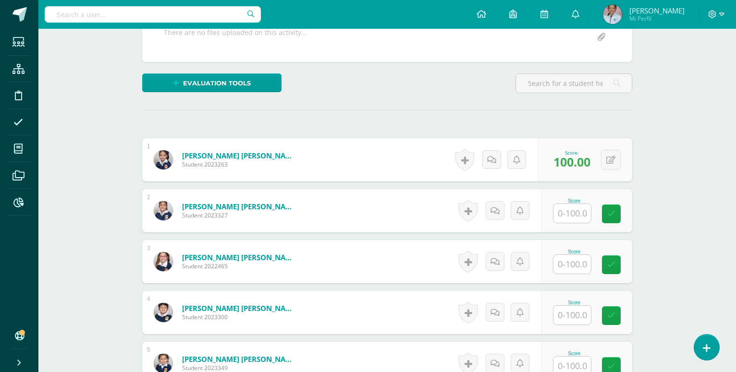
scroll to position [196, 0]
type input "90"
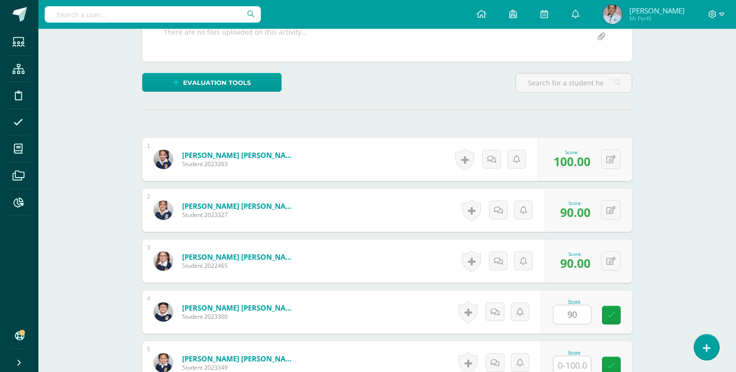
type input "90"
type input "100"
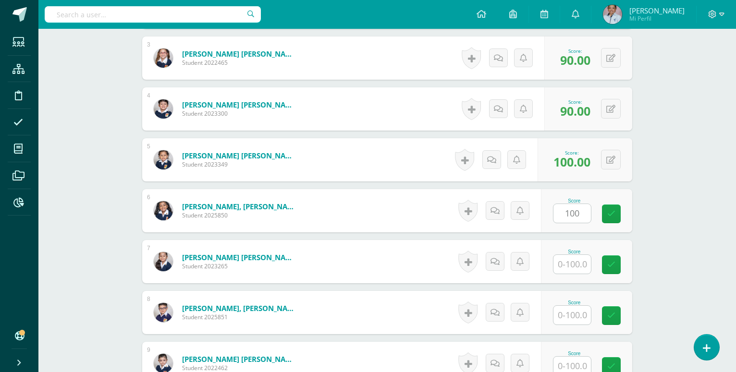
type input "100"
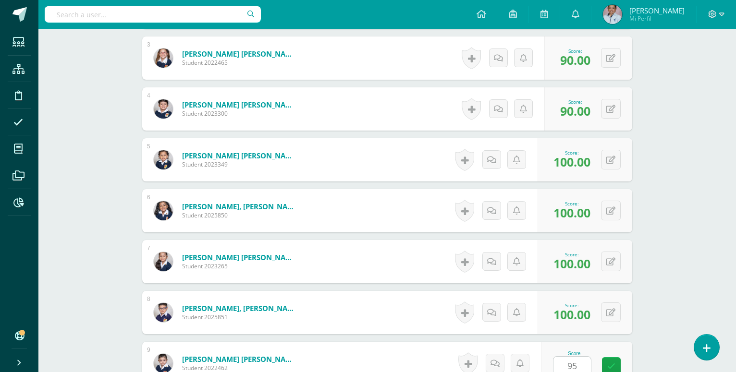
type input "95"
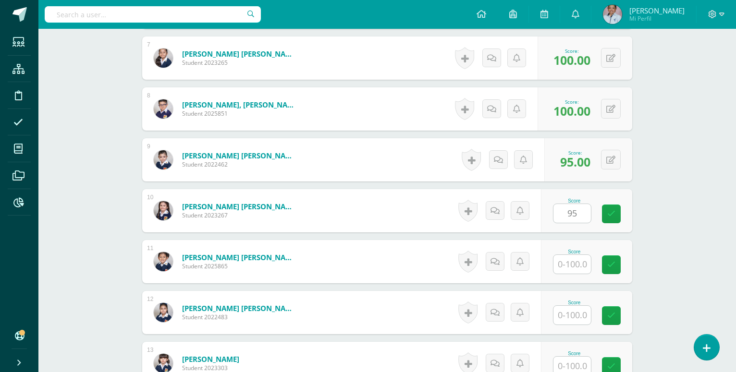
type input "95"
type input "100"
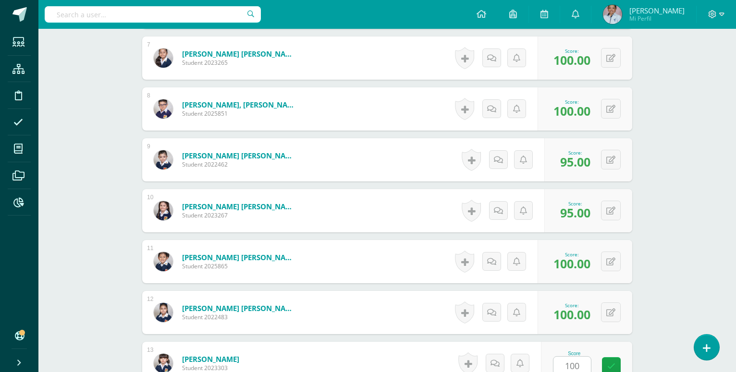
type input "100"
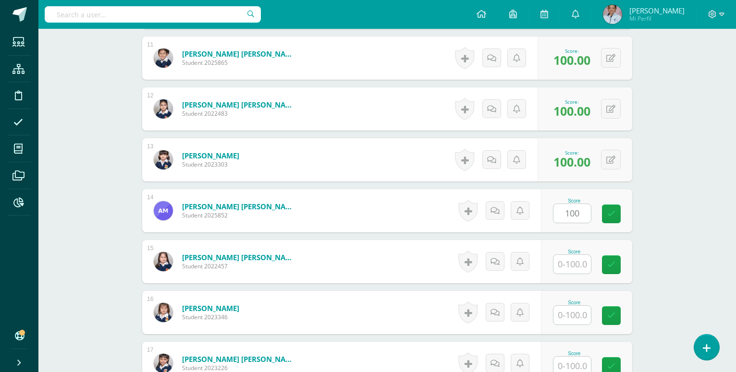
type input "100"
type input "90"
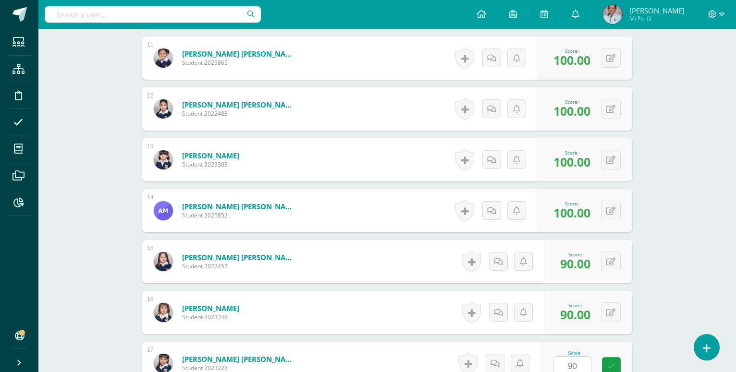
type input "90"
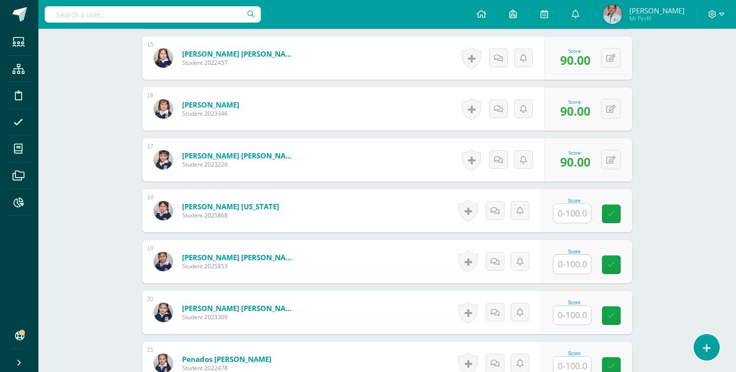
scroll to position [994, 0]
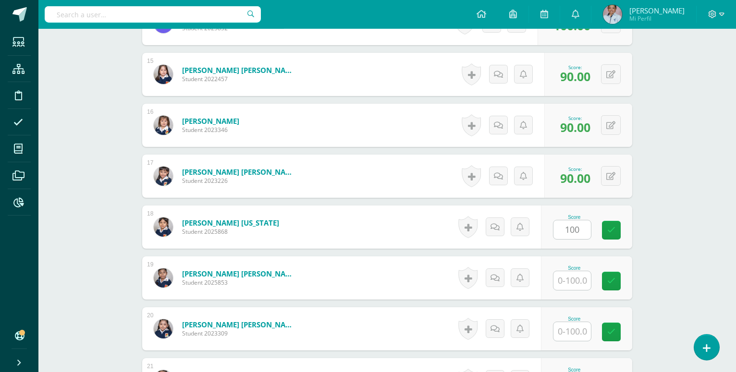
type input "100"
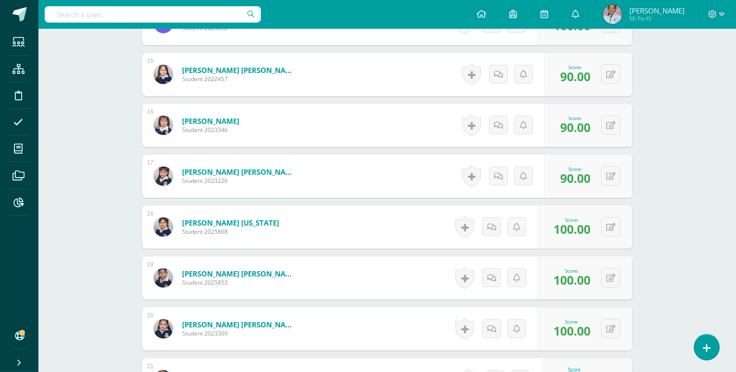
type input "90"
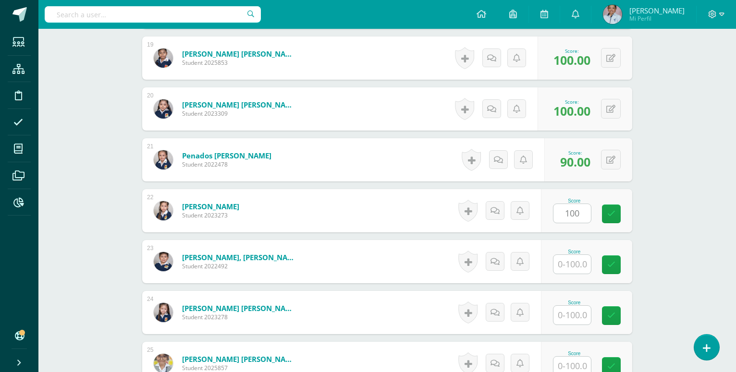
type input "100"
type input "90"
type input "95"
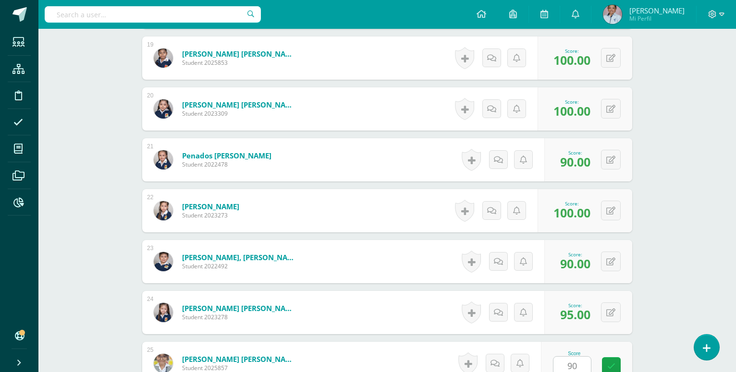
type input "90"
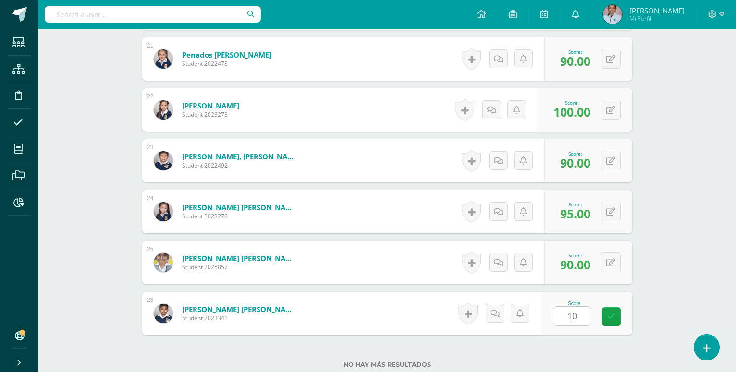
type input "100"
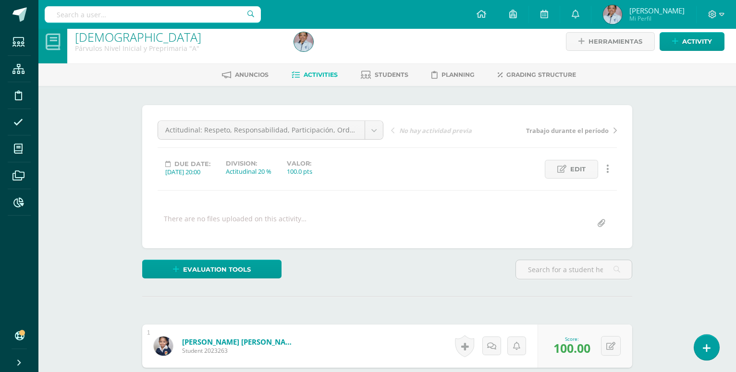
scroll to position [0, 0]
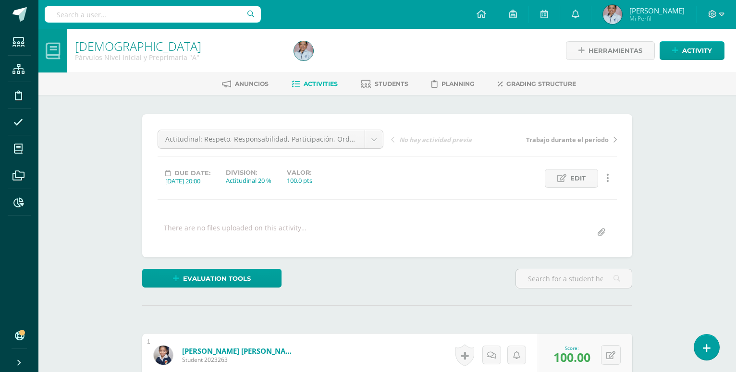
click at [316, 86] on span "Activities" at bounding box center [321, 83] width 34 height 7
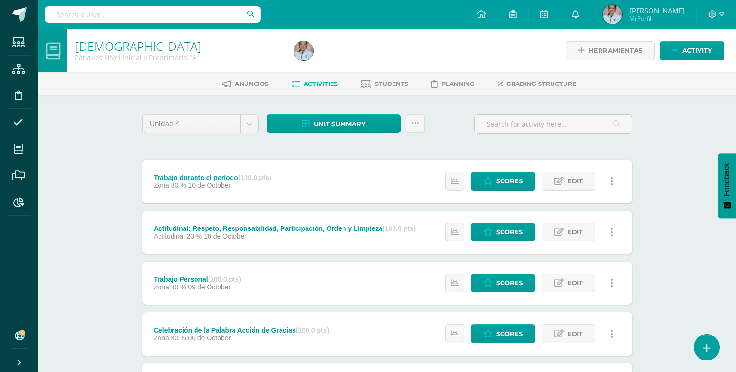
click at [304, 84] on span "Activities" at bounding box center [321, 83] width 34 height 7
click at [330, 125] on span "Unit summary" at bounding box center [340, 124] width 52 height 18
click at [326, 76] on link "Download as PDF" at bounding box center [334, 76] width 92 height 15
click at [670, 111] on div "[DEMOGRAPHIC_DATA] Párvulos Nivel Inicial y Preprimaria "A" Herramientas Detall…" at bounding box center [387, 375] width 698 height 693
